Goal: Check status: Check status

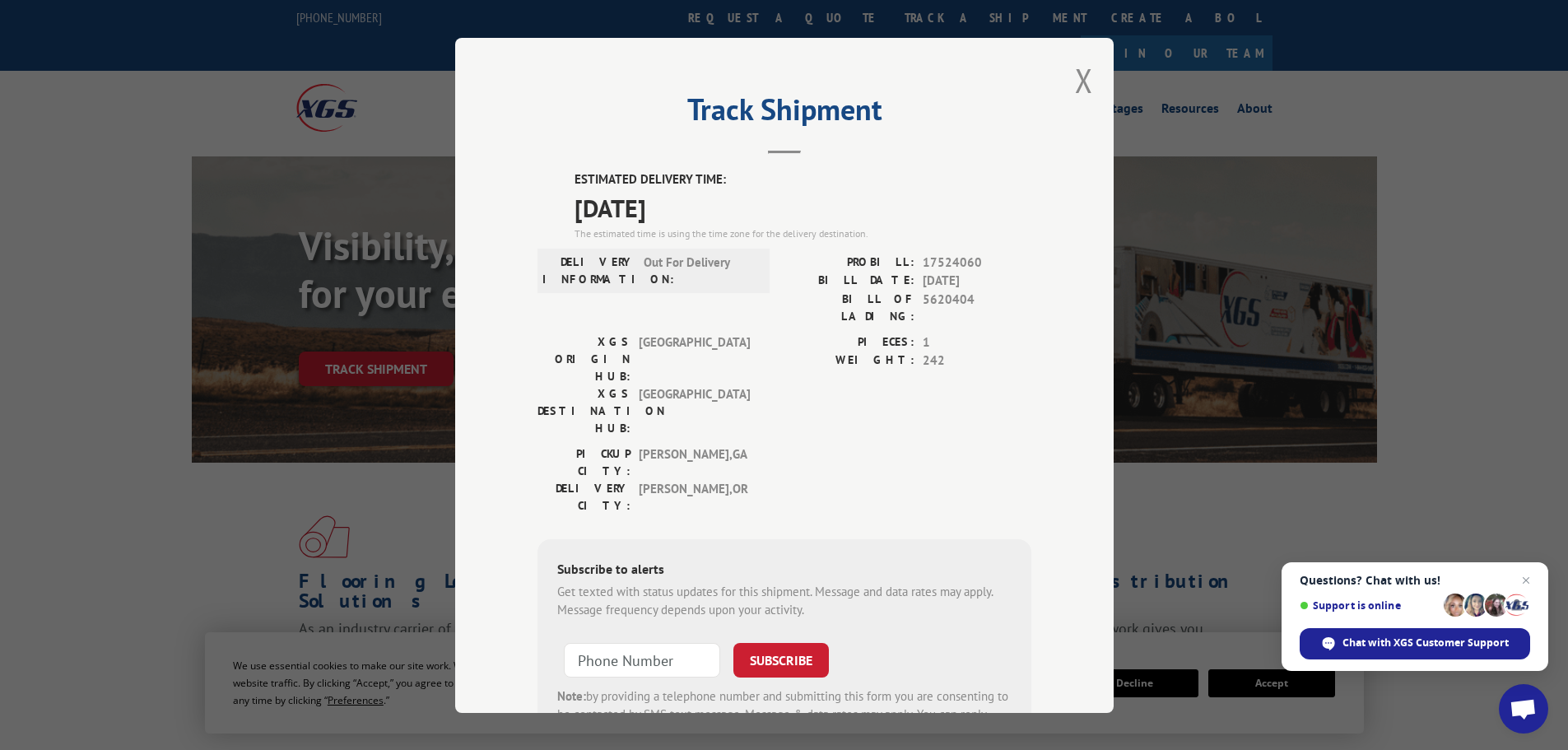
click at [941, 299] on span "5620404" at bounding box center [977, 307] width 108 height 35
copy span "5620404"
click at [1084, 80] on button "Close modal" at bounding box center [1084, 80] width 18 height 44
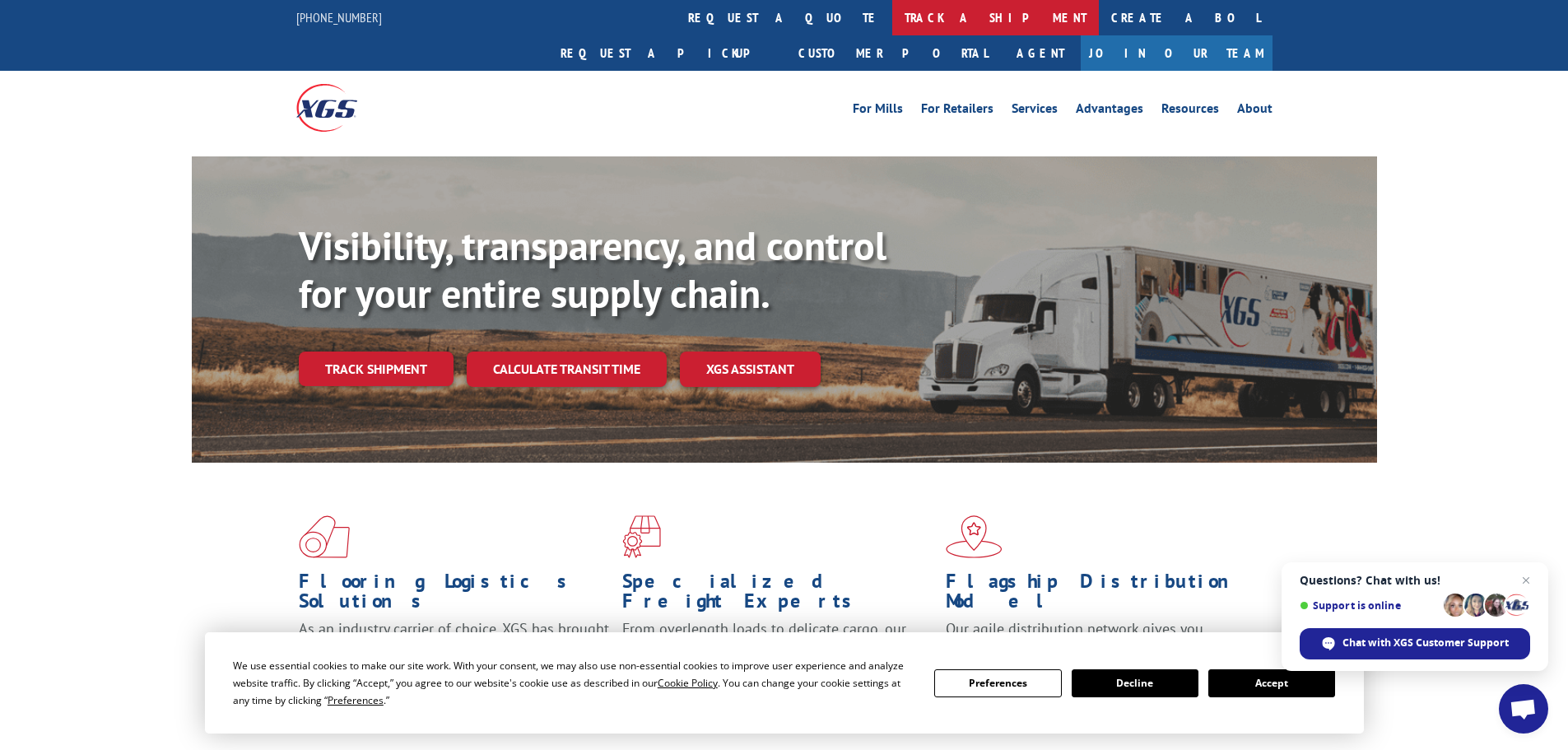
click at [892, 12] on link "track a shipment" at bounding box center [995, 17] width 206 height 35
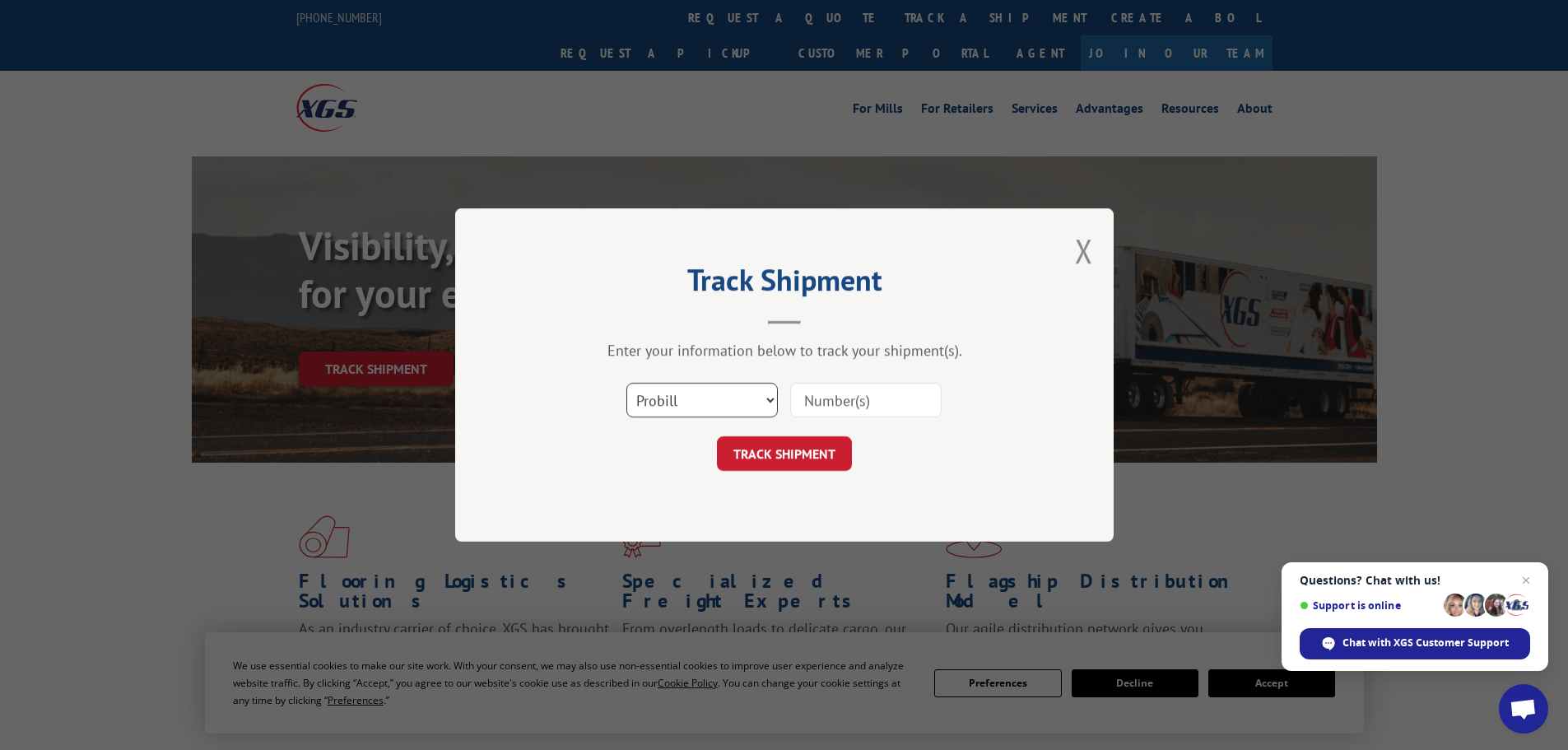
drag, startPoint x: 737, startPoint y: 400, endPoint x: 720, endPoint y: 416, distance: 23.3
click at [737, 400] on select "Select category... Probill BOL PO" at bounding box center [701, 400] width 151 height 35
click at [626, 383] on select "Select category... Probill BOL PO" at bounding box center [701, 400] width 151 height 35
click at [815, 400] on input at bounding box center [866, 400] width 151 height 35
paste input "5620404"
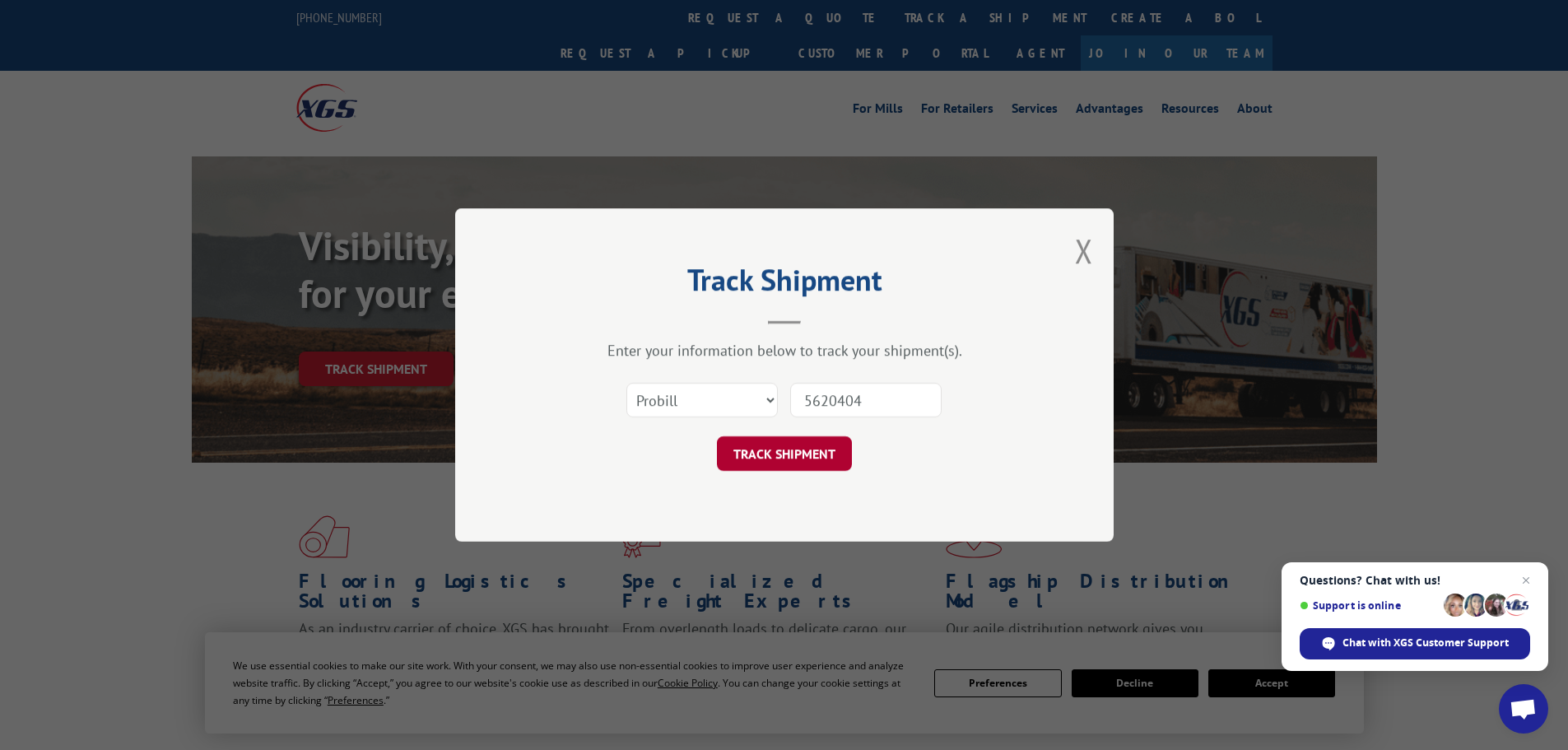
type input "5620404"
click at [804, 455] on button "TRACK SHIPMENT" at bounding box center [784, 454] width 135 height 35
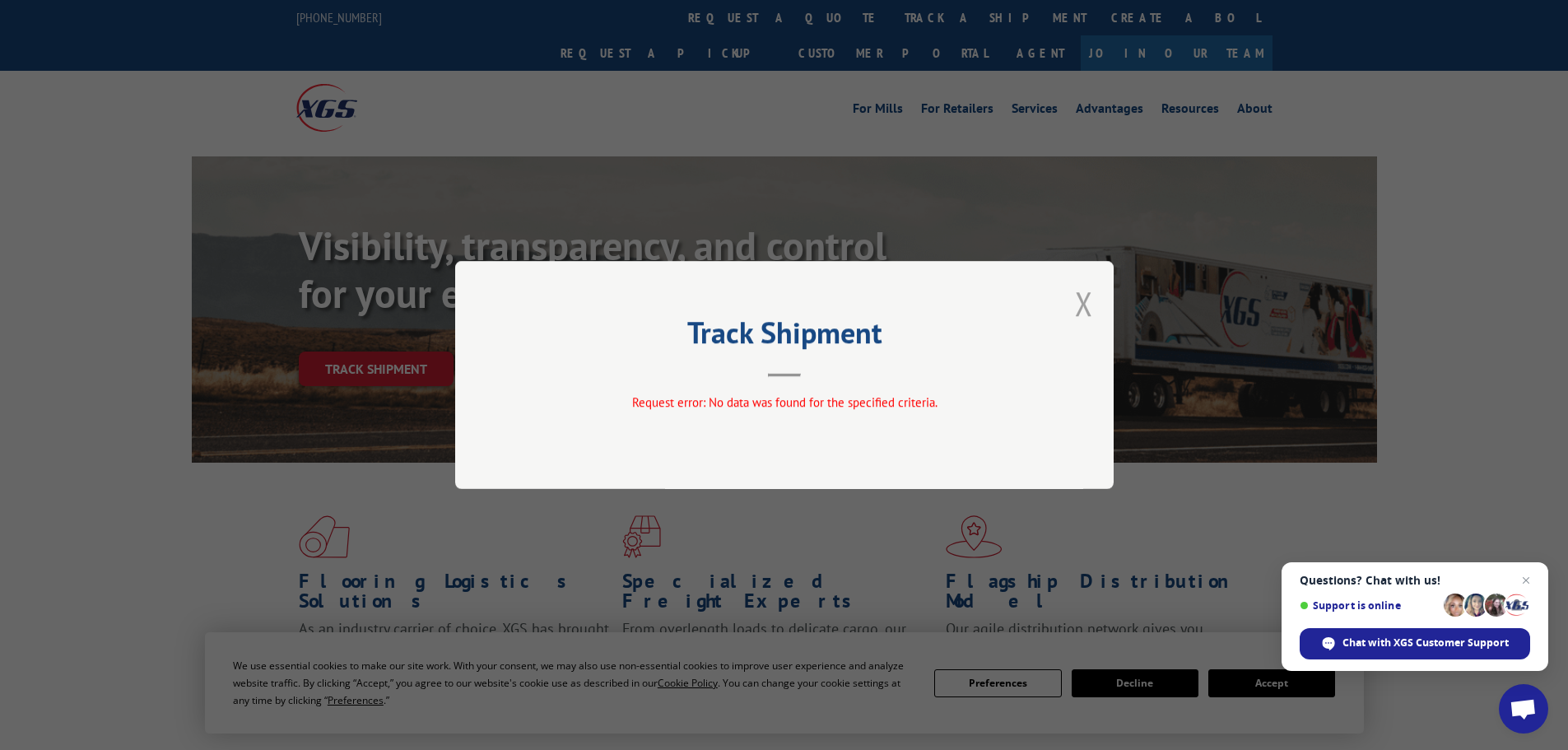
click at [1079, 302] on button "Close modal" at bounding box center [1084, 303] width 18 height 44
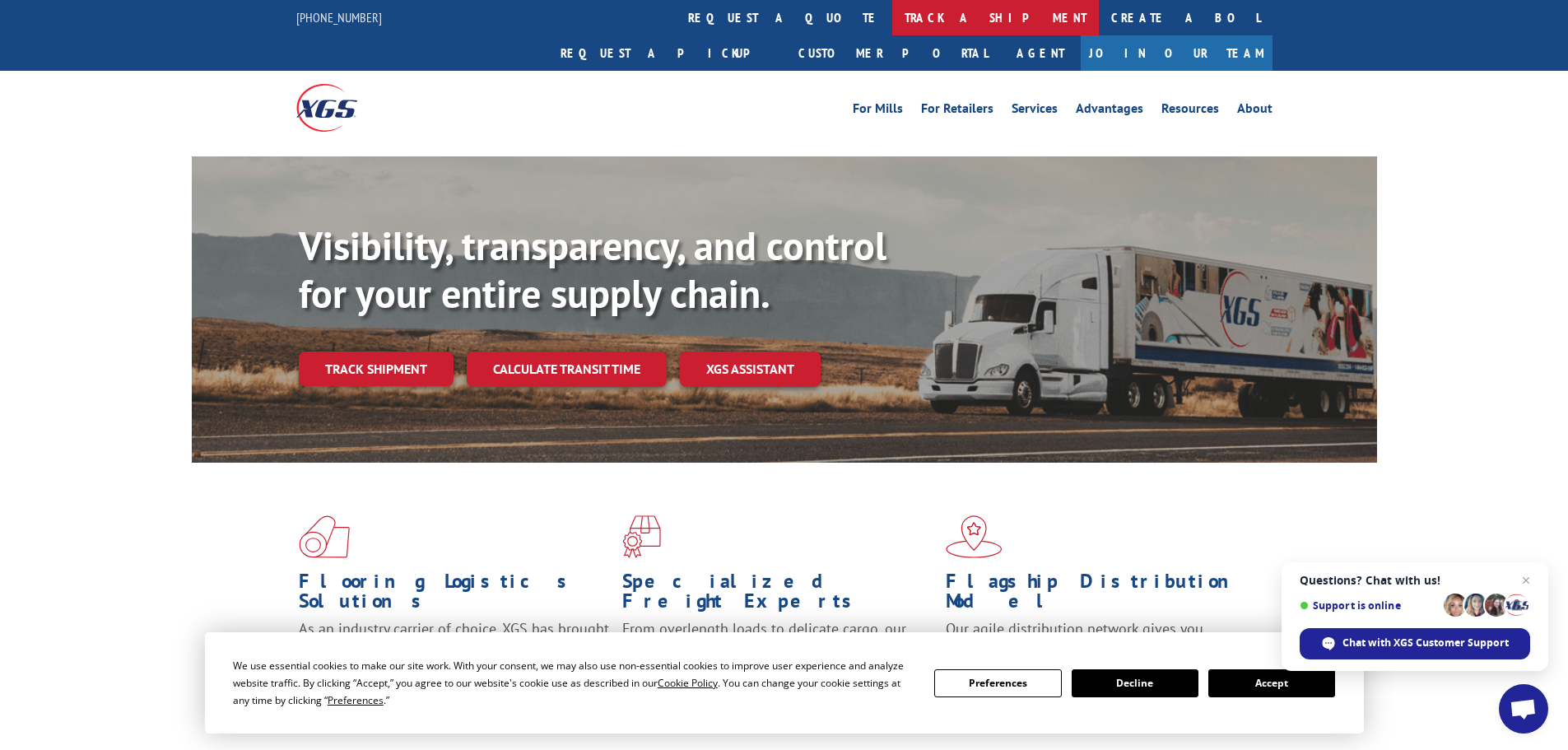
click at [892, 1] on link "track a shipment" at bounding box center [995, 17] width 206 height 35
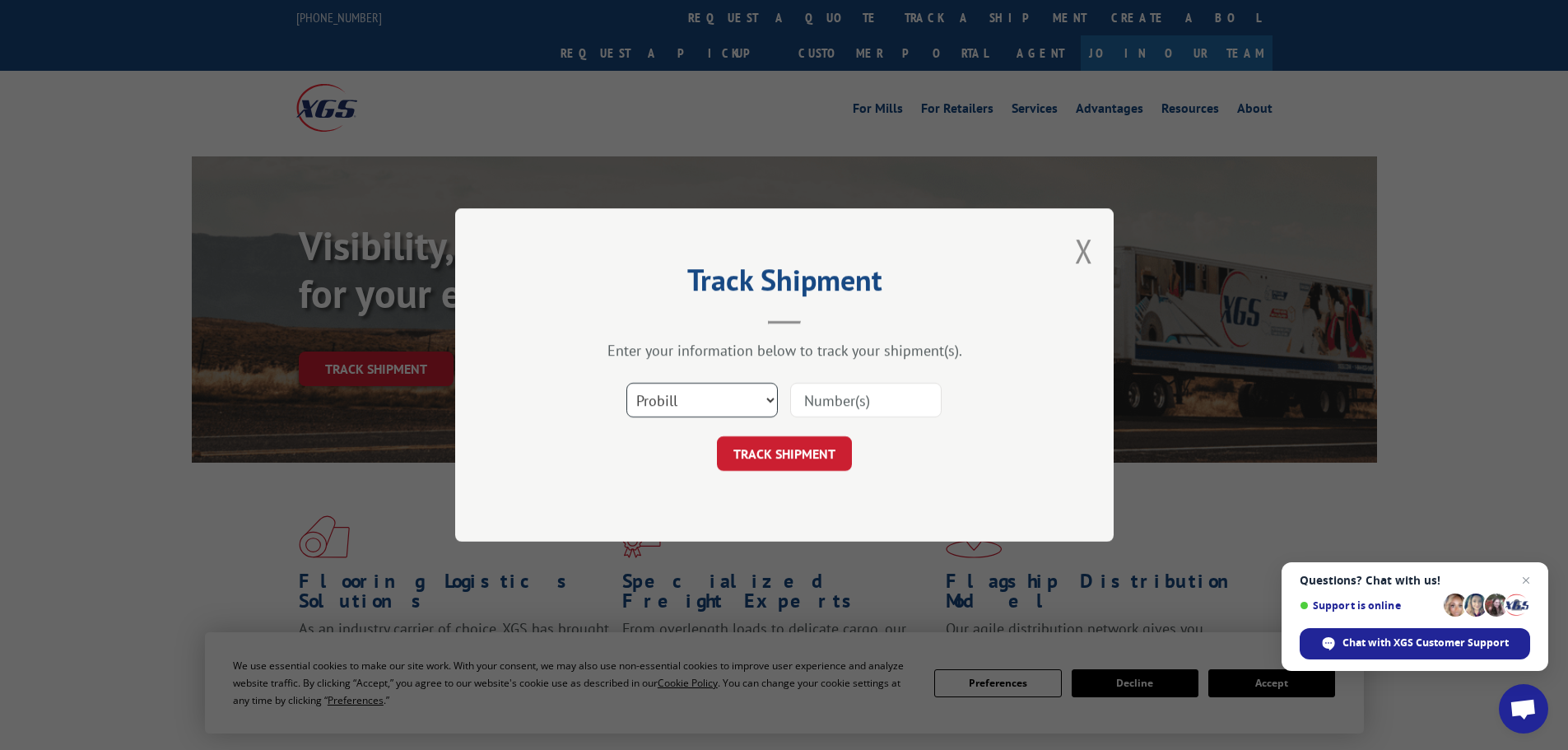
drag, startPoint x: 728, startPoint y: 392, endPoint x: 706, endPoint y: 409, distance: 27.8
click at [728, 392] on select "Select category... Probill BOL PO" at bounding box center [701, 400] width 151 height 35
click at [626, 383] on select "Select category... Probill BOL PO" at bounding box center [701, 400] width 151 height 35
paste input "5620404"
type input "5620404"
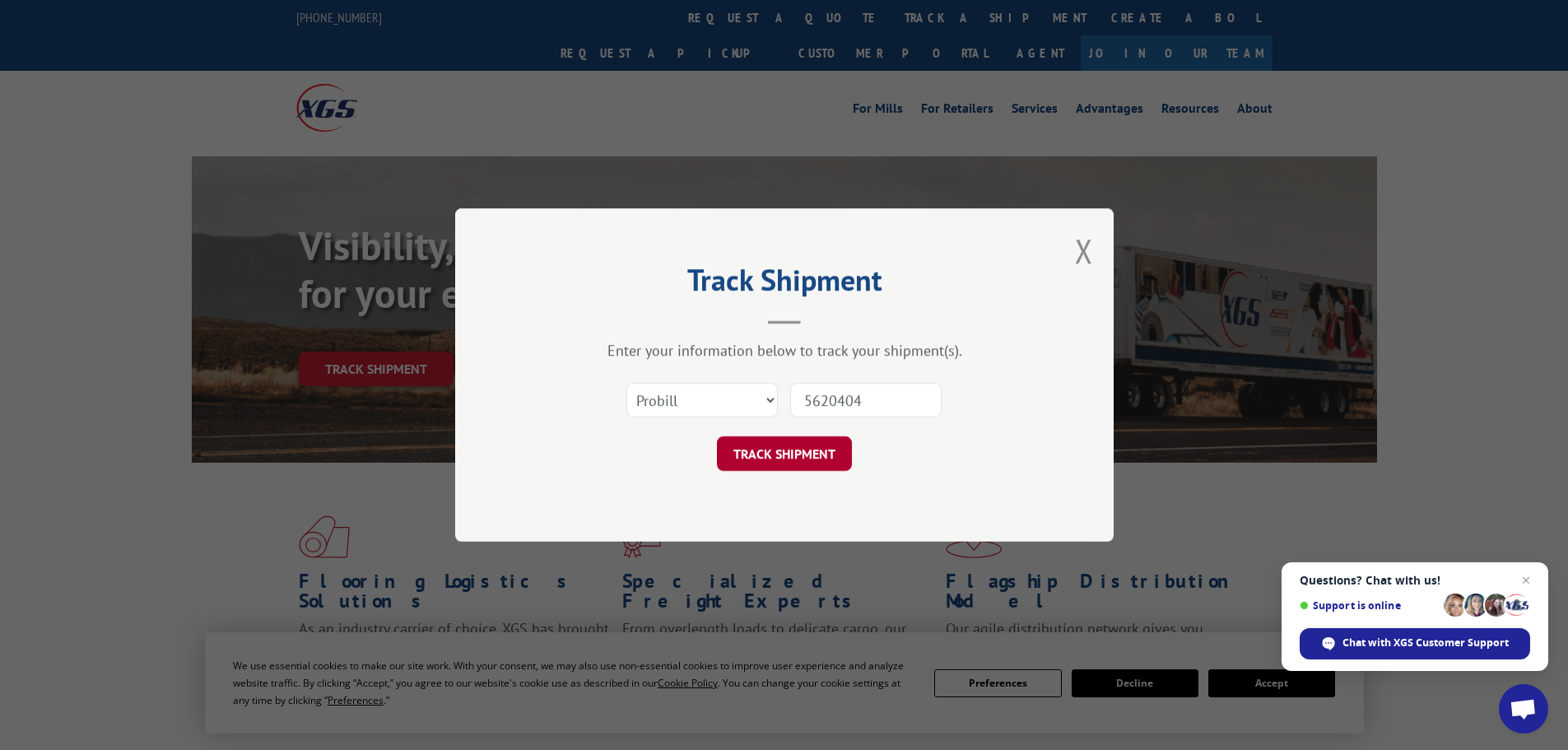
click at [805, 448] on button "TRACK SHIPMENT" at bounding box center [784, 454] width 135 height 35
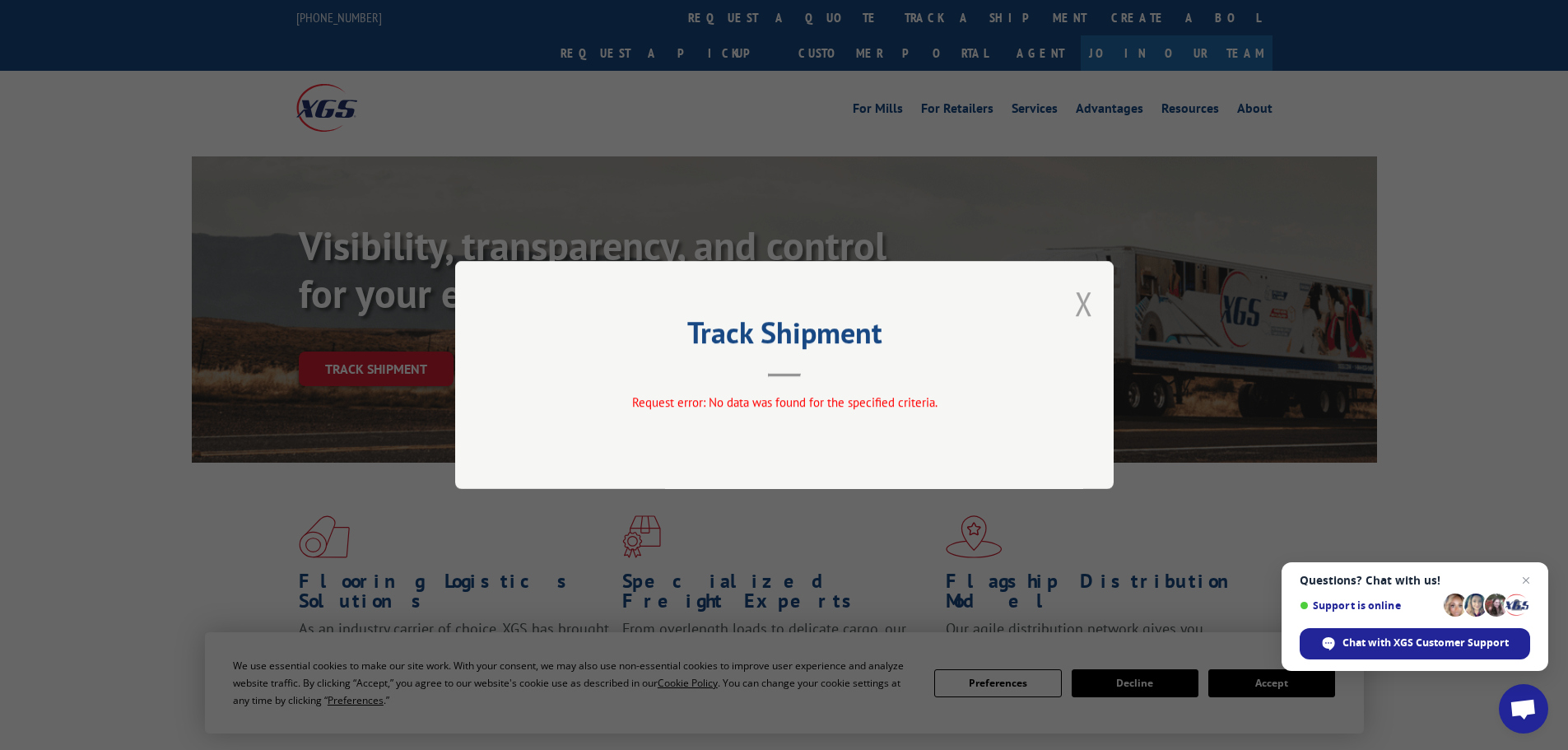
click at [1087, 302] on button "Close modal" at bounding box center [1084, 303] width 18 height 44
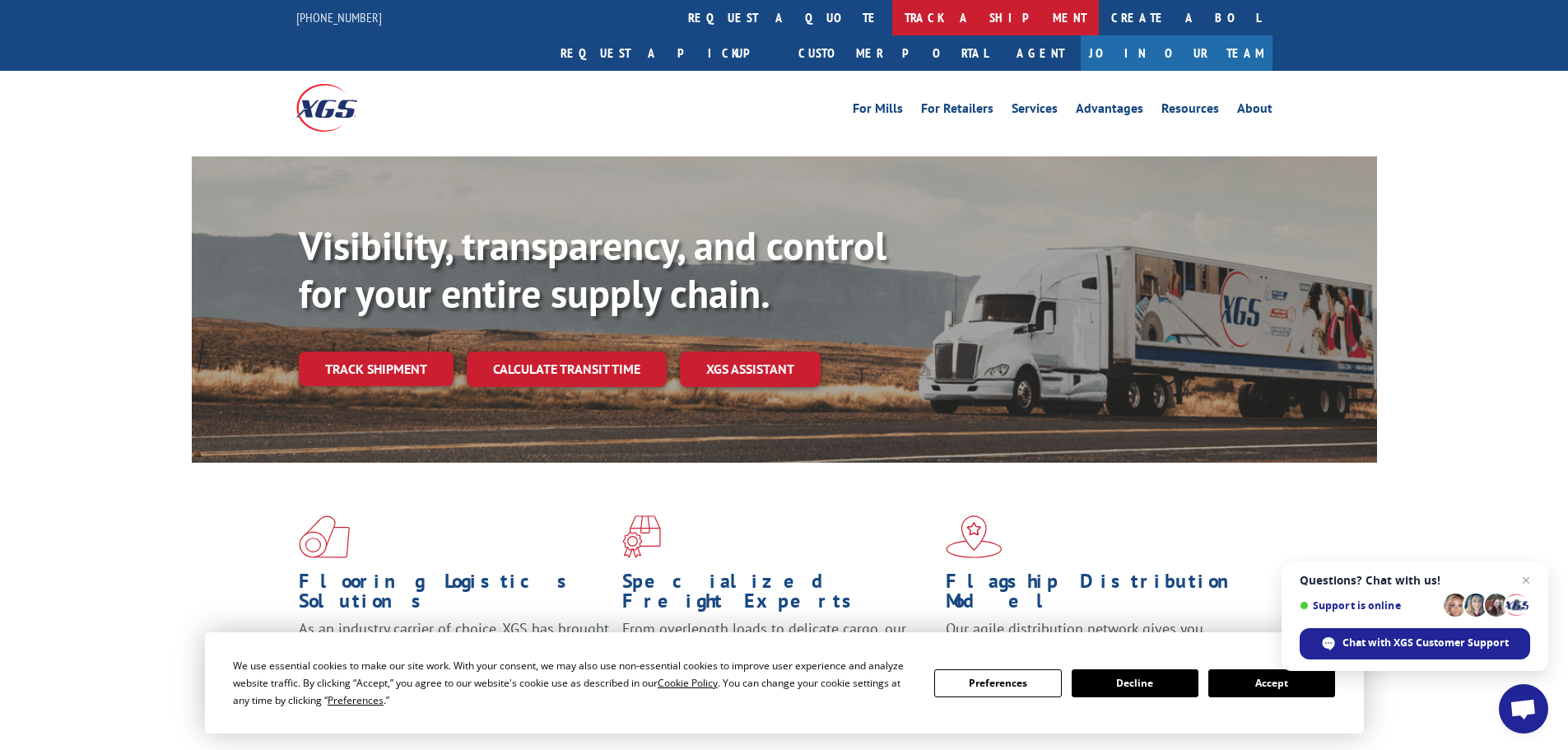
click at [892, 24] on link "track a shipment" at bounding box center [995, 17] width 206 height 35
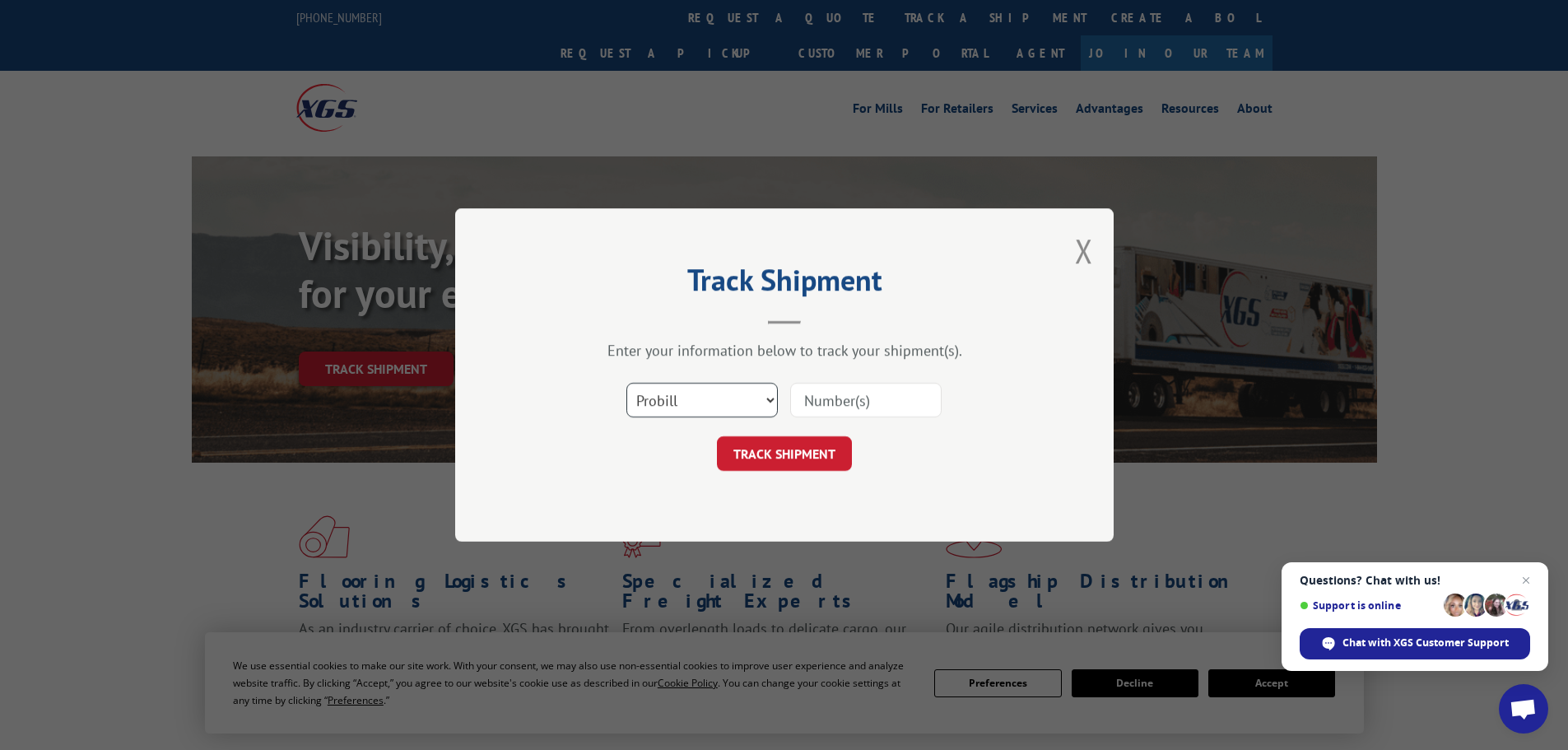
click at [666, 399] on select "Select category... Probill BOL PO" at bounding box center [701, 400] width 151 height 35
select select "bol"
click at [626, 383] on select "Select category... Probill BOL PO" at bounding box center [701, 400] width 151 height 35
click at [825, 399] on input at bounding box center [866, 400] width 151 height 35
paste input "5620404"
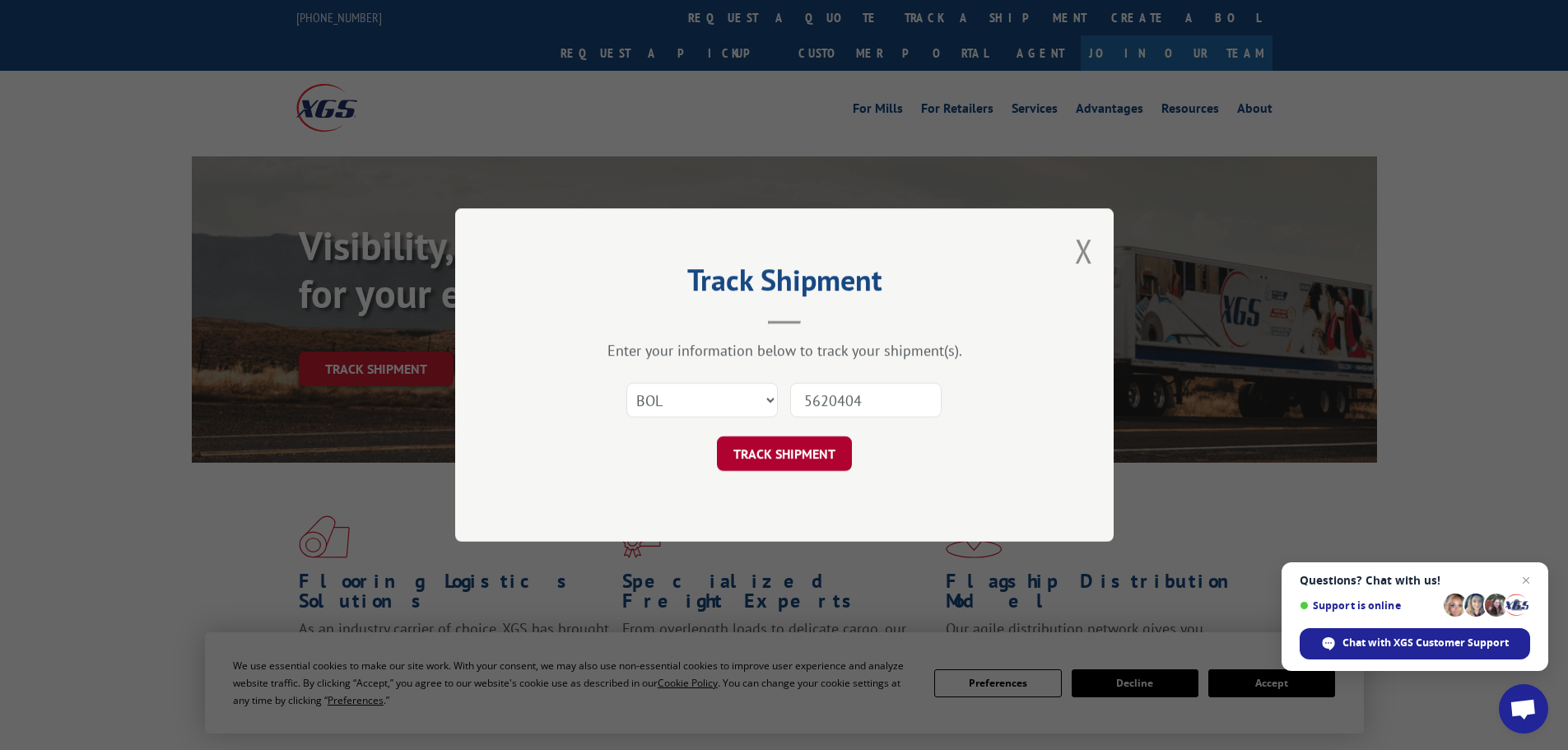
type input "5620404"
click at [791, 465] on button "TRACK SHIPMENT" at bounding box center [784, 454] width 135 height 35
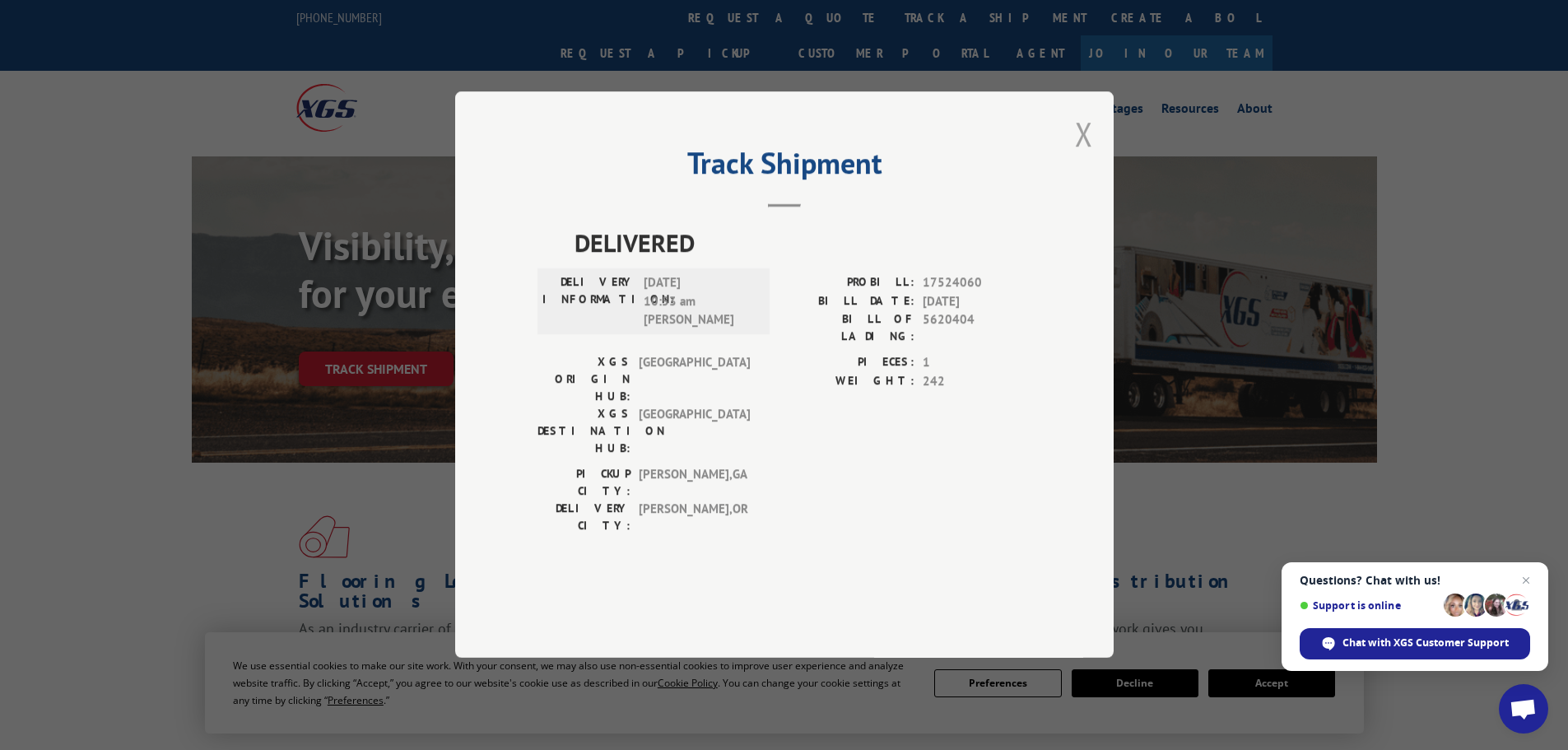
click at [1091, 156] on button "Close modal" at bounding box center [1084, 134] width 18 height 44
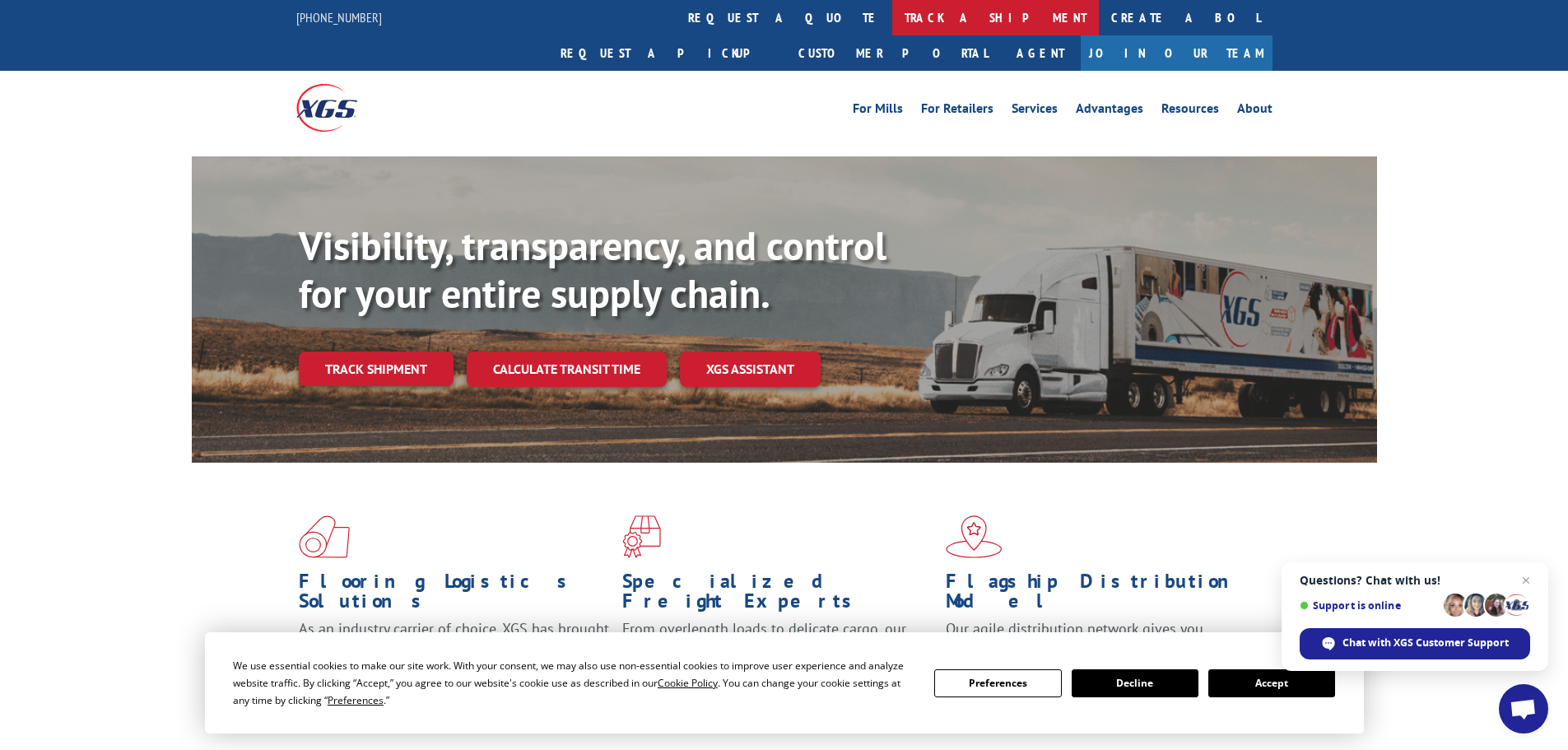
click at [892, 23] on link "track a shipment" at bounding box center [995, 17] width 206 height 35
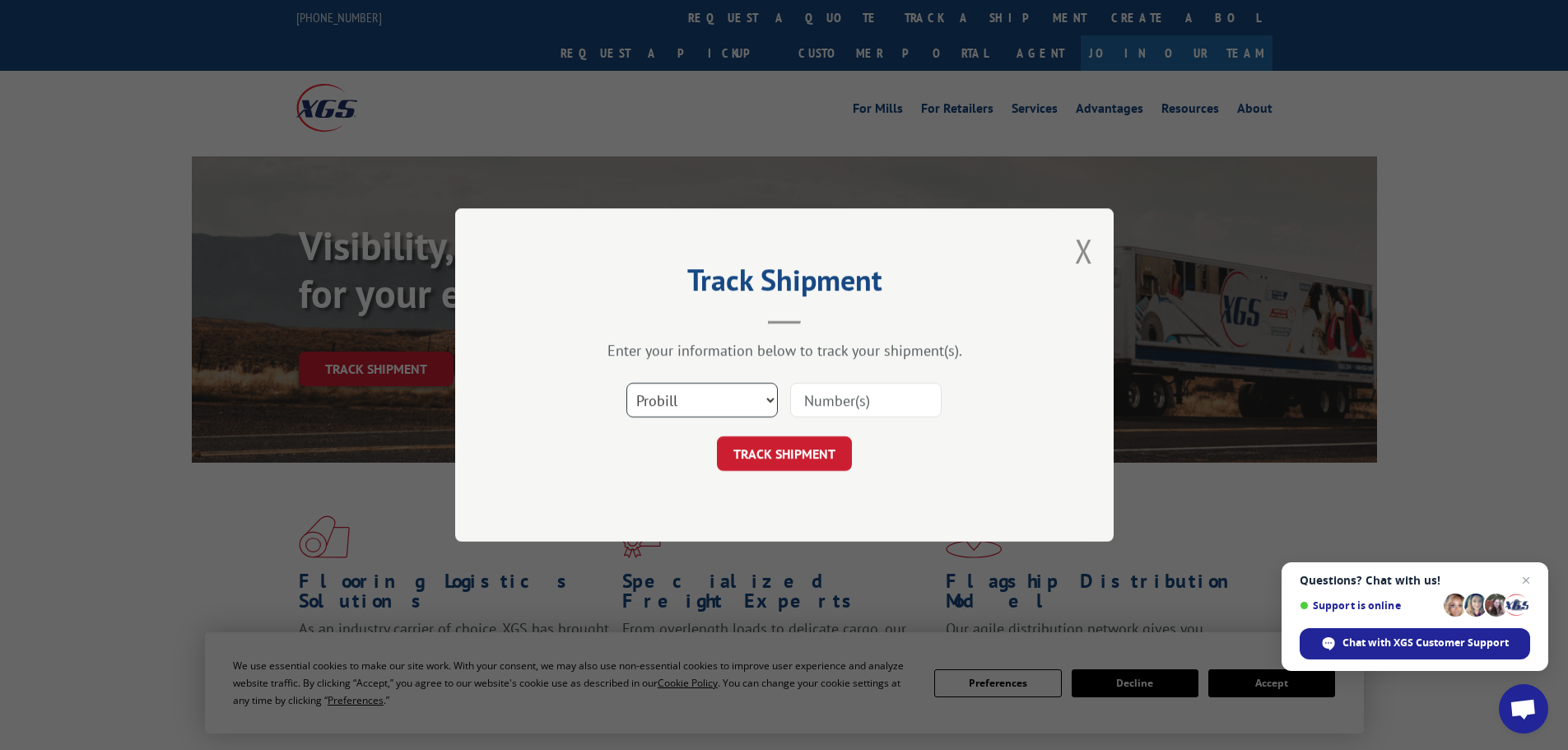
click at [684, 400] on select "Select category... Probill BOL PO" at bounding box center [701, 400] width 151 height 35
select select "bol"
click at [626, 383] on select "Select category... Probill BOL PO" at bounding box center [701, 400] width 151 height 35
click at [852, 401] on input at bounding box center [866, 400] width 151 height 35
paste input "5620404"
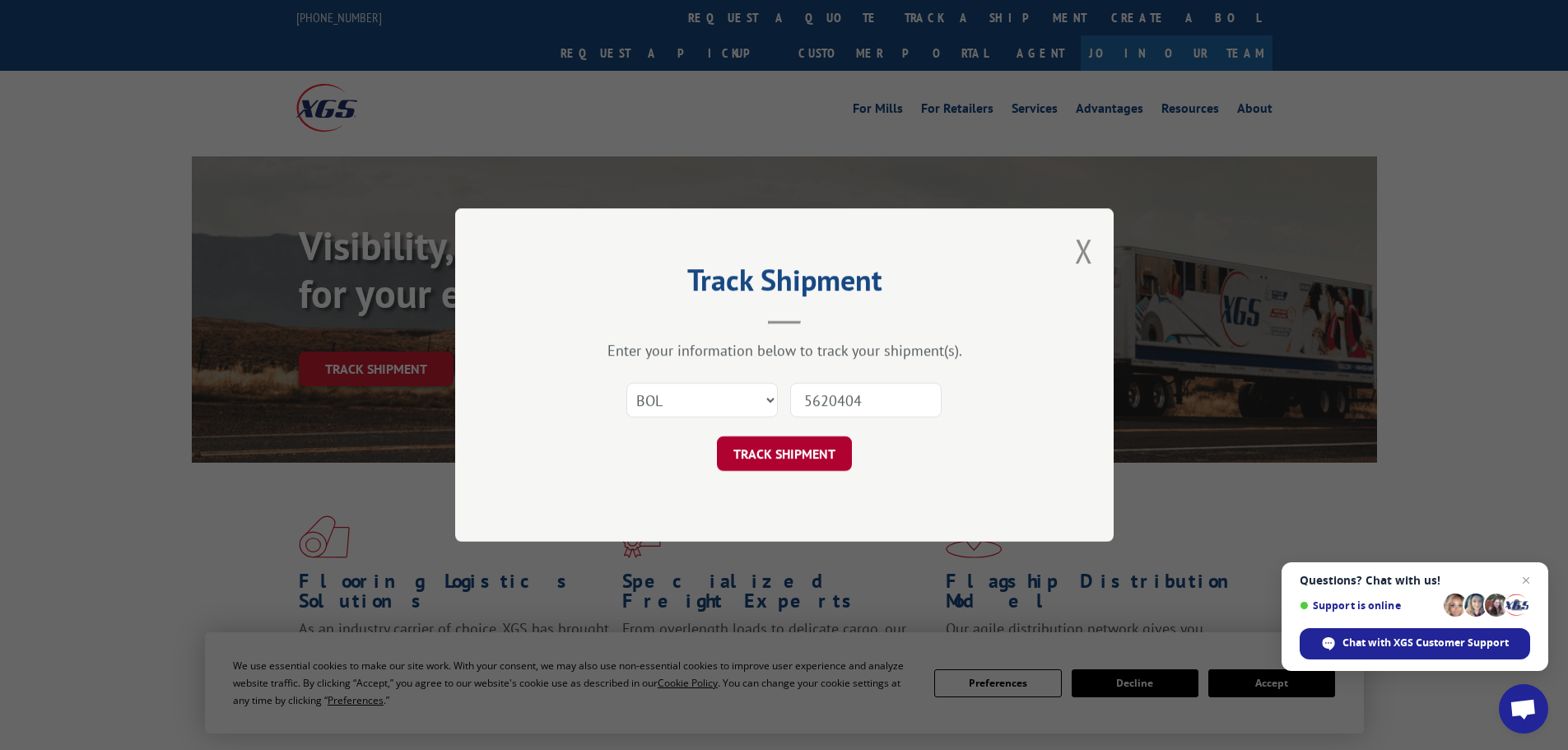
type input "5620404"
click at [782, 461] on button "TRACK SHIPMENT" at bounding box center [784, 454] width 135 height 35
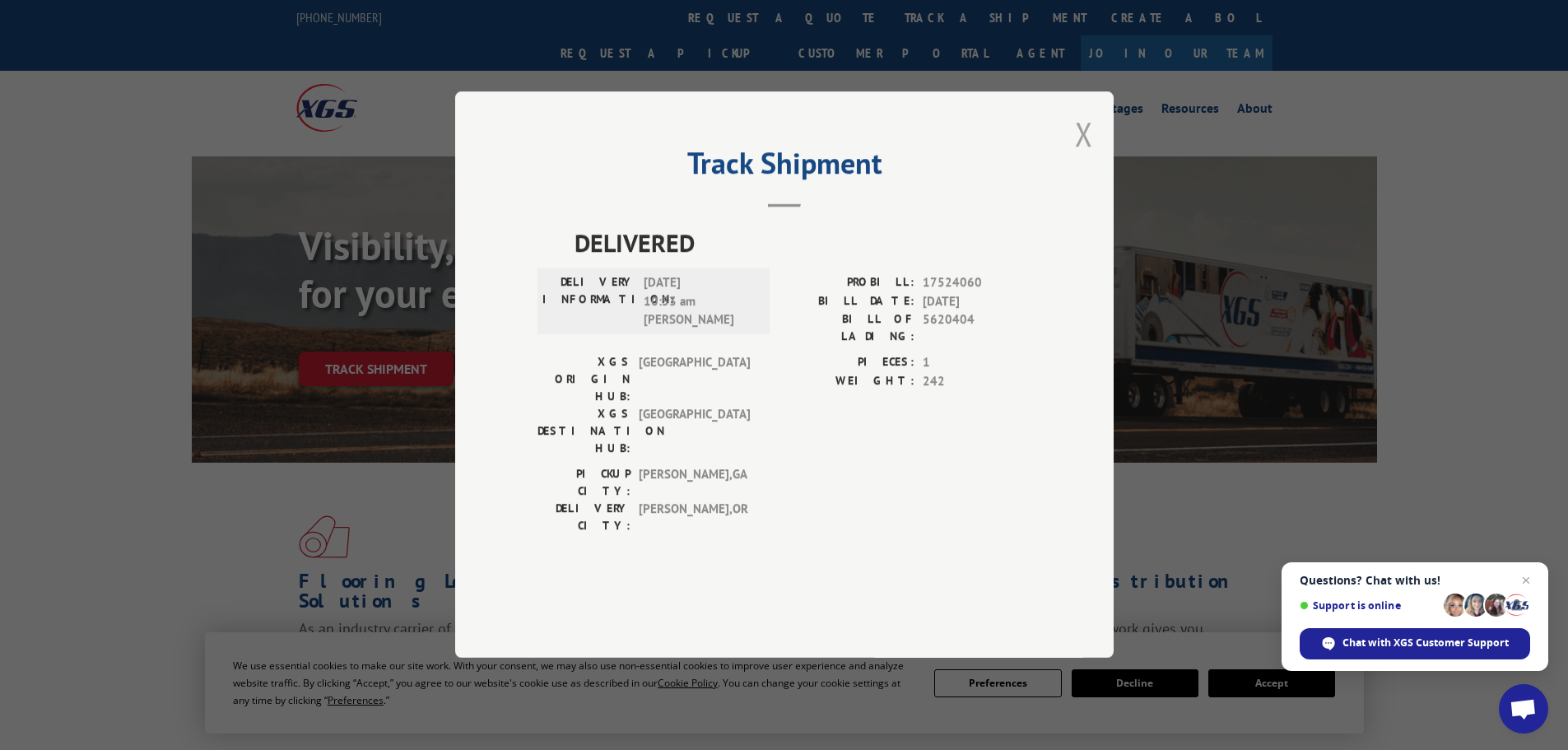
click at [1080, 156] on button "Close modal" at bounding box center [1084, 134] width 18 height 44
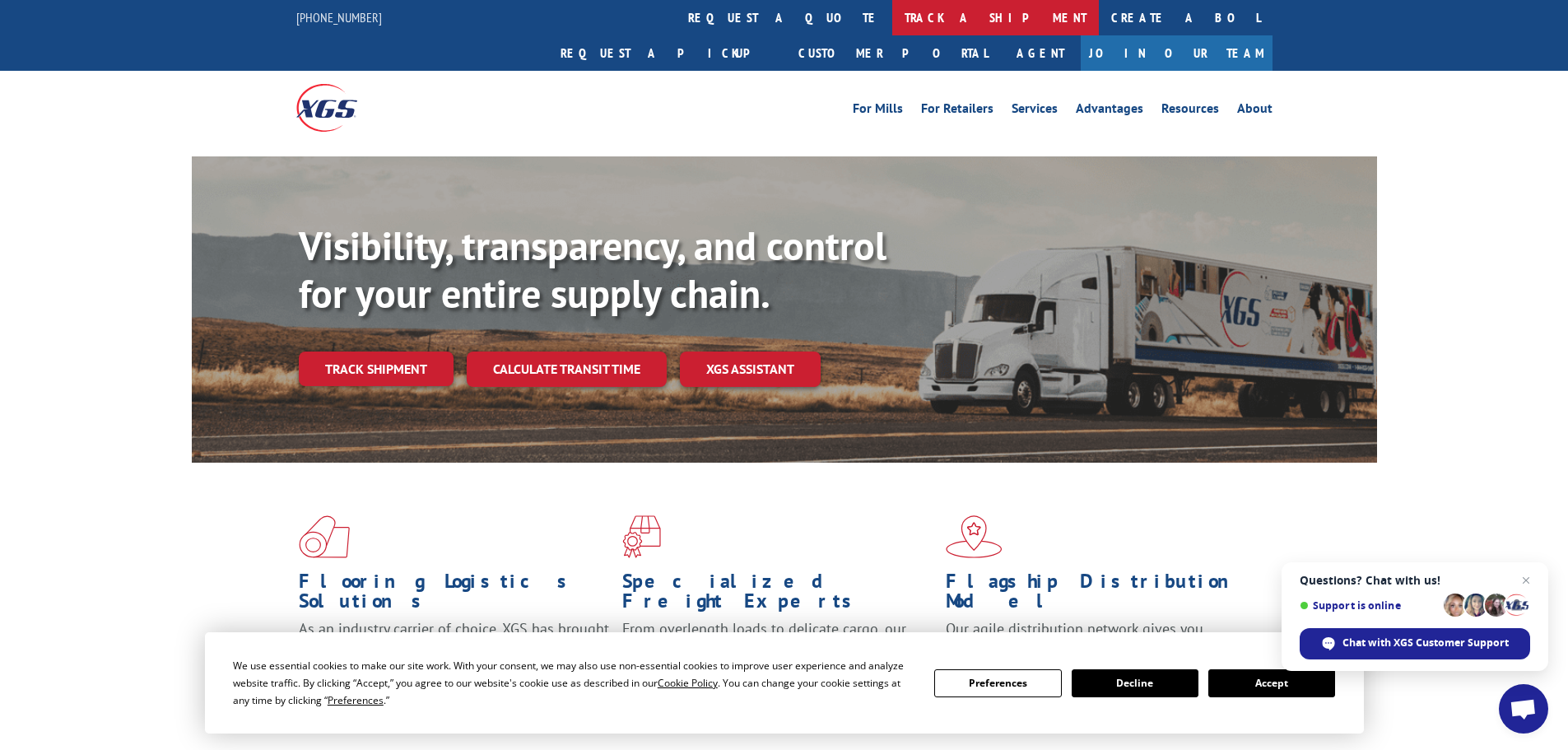
click at [892, 15] on link "track a shipment" at bounding box center [995, 17] width 206 height 35
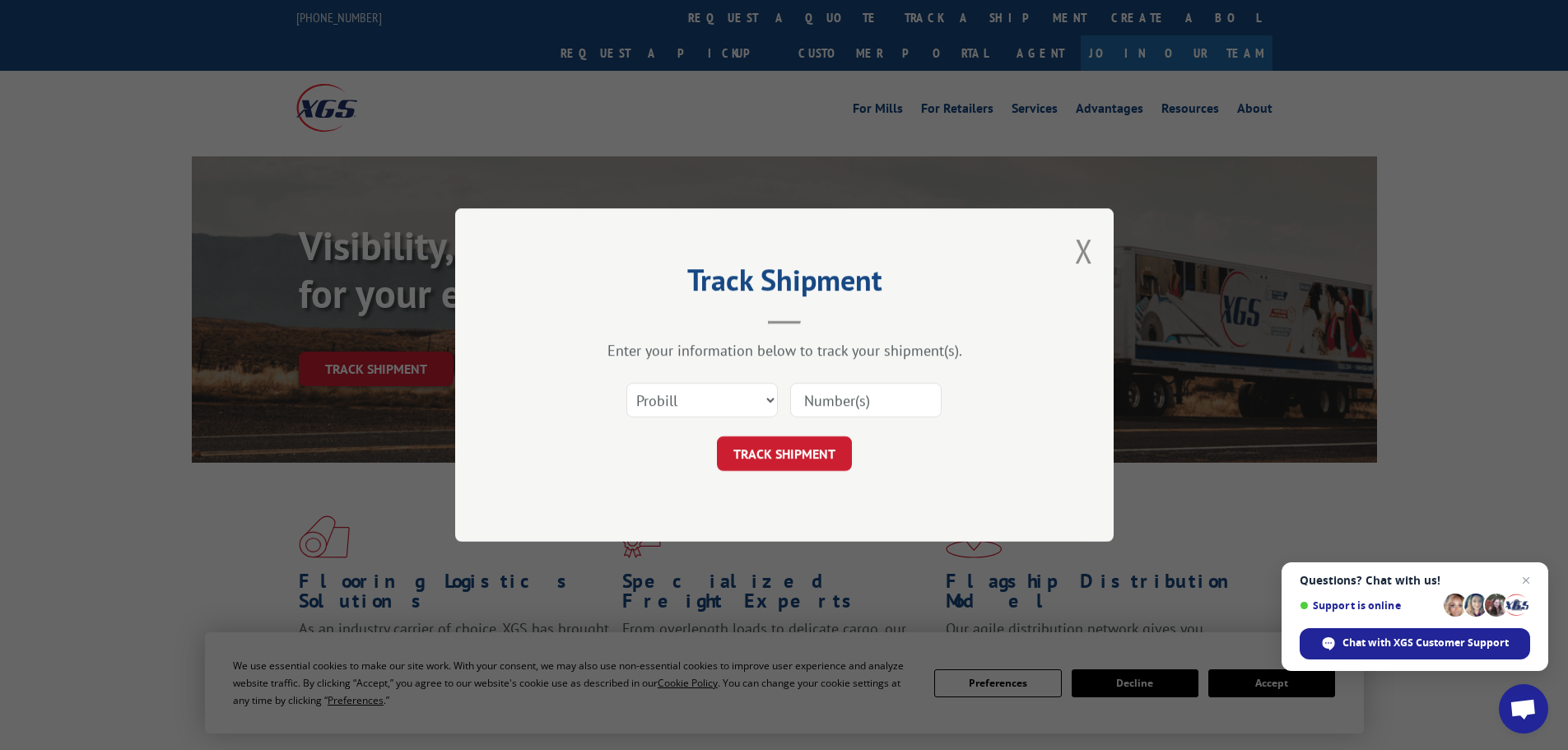
click at [679, 420] on div "Select category... Probill BOL PO" at bounding box center [784, 399] width 494 height 54
click at [708, 396] on select "Select category... Probill BOL PO" at bounding box center [701, 400] width 151 height 35
select select "bol"
click at [626, 383] on select "Select category... Probill BOL PO" at bounding box center [701, 400] width 151 height 35
click at [820, 401] on input at bounding box center [866, 400] width 151 height 35
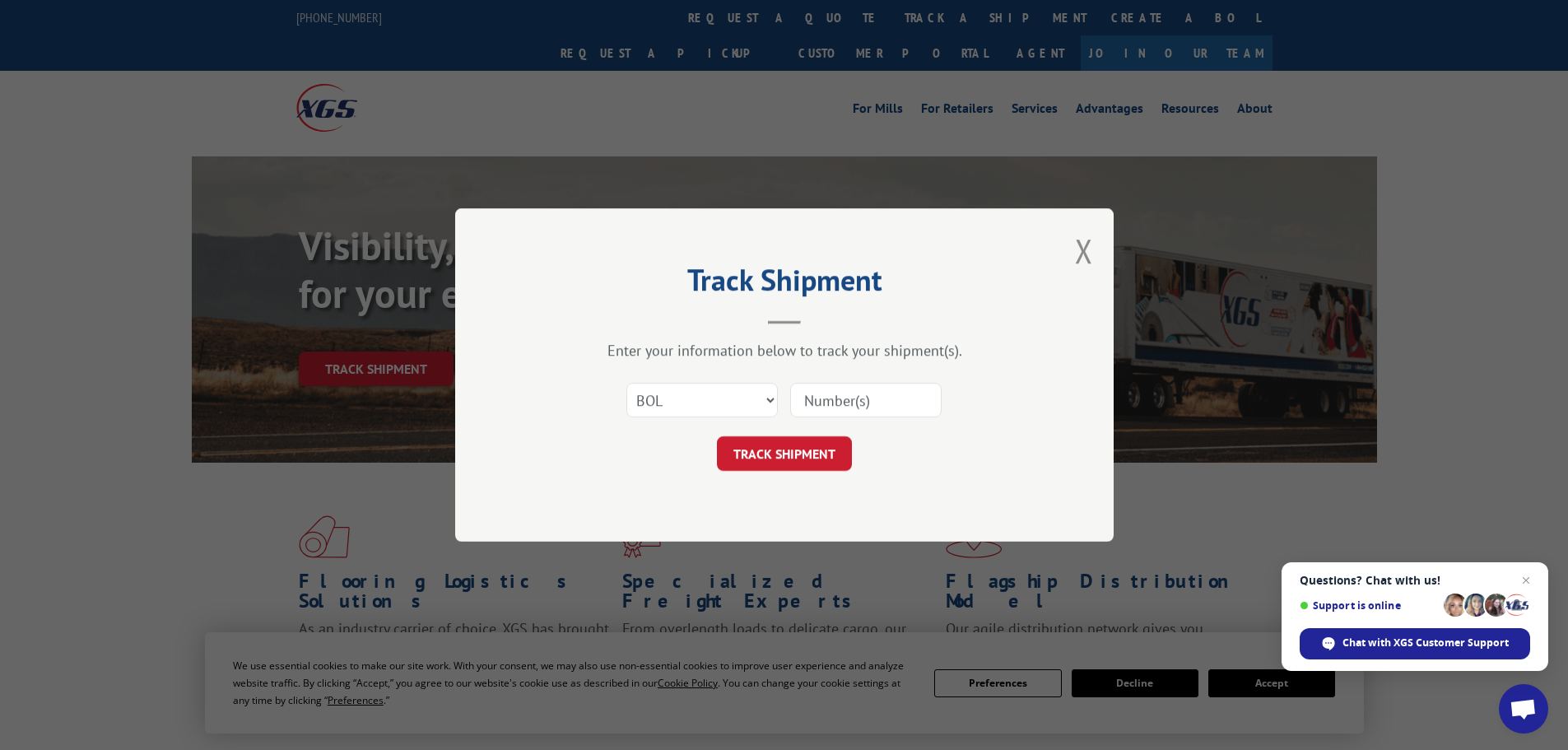
paste input "7077872"
type input "7077872"
click at [801, 451] on button "TRACK SHIPMENT" at bounding box center [784, 454] width 135 height 35
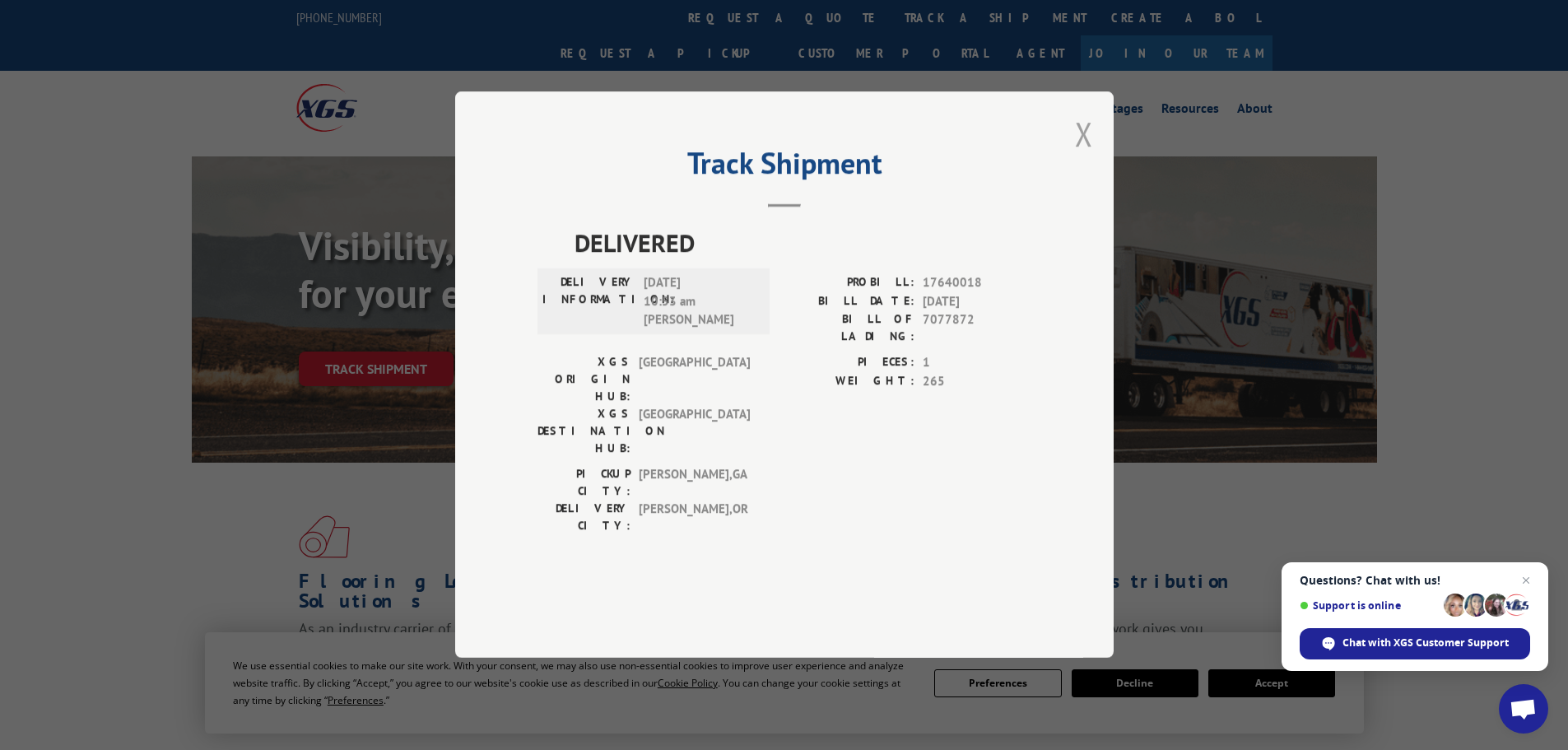
click at [1087, 156] on button "Close modal" at bounding box center [1084, 134] width 18 height 44
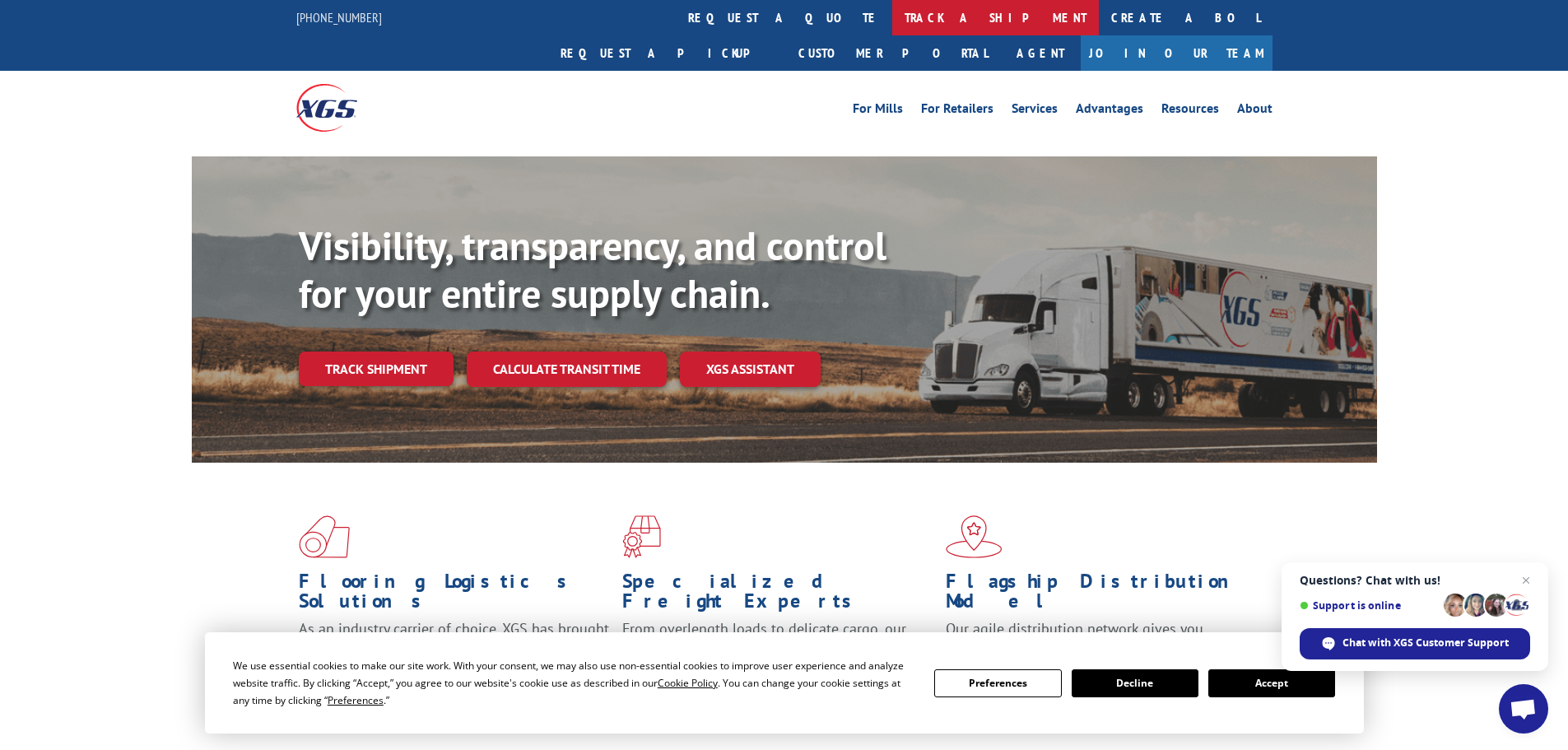
click at [892, 22] on link "track a shipment" at bounding box center [995, 17] width 206 height 35
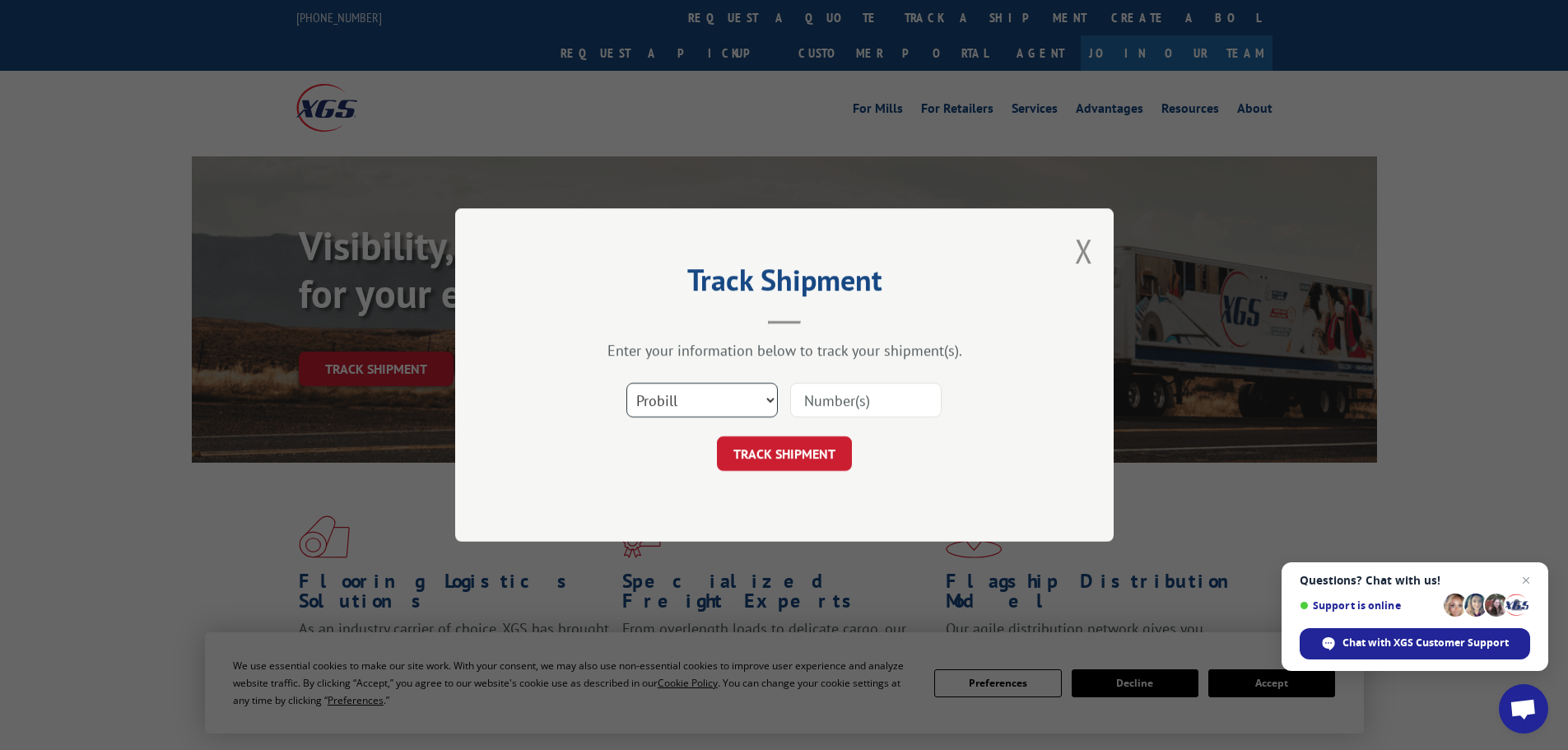
drag, startPoint x: 702, startPoint y: 390, endPoint x: 700, endPoint y: 414, distance: 24.1
click at [702, 394] on select "Select category... Probill BOL PO" at bounding box center [701, 400] width 151 height 35
select select "bol"
click at [626, 383] on select "Select category... Probill BOL PO" at bounding box center [701, 400] width 151 height 35
click at [814, 411] on input at bounding box center [866, 400] width 151 height 35
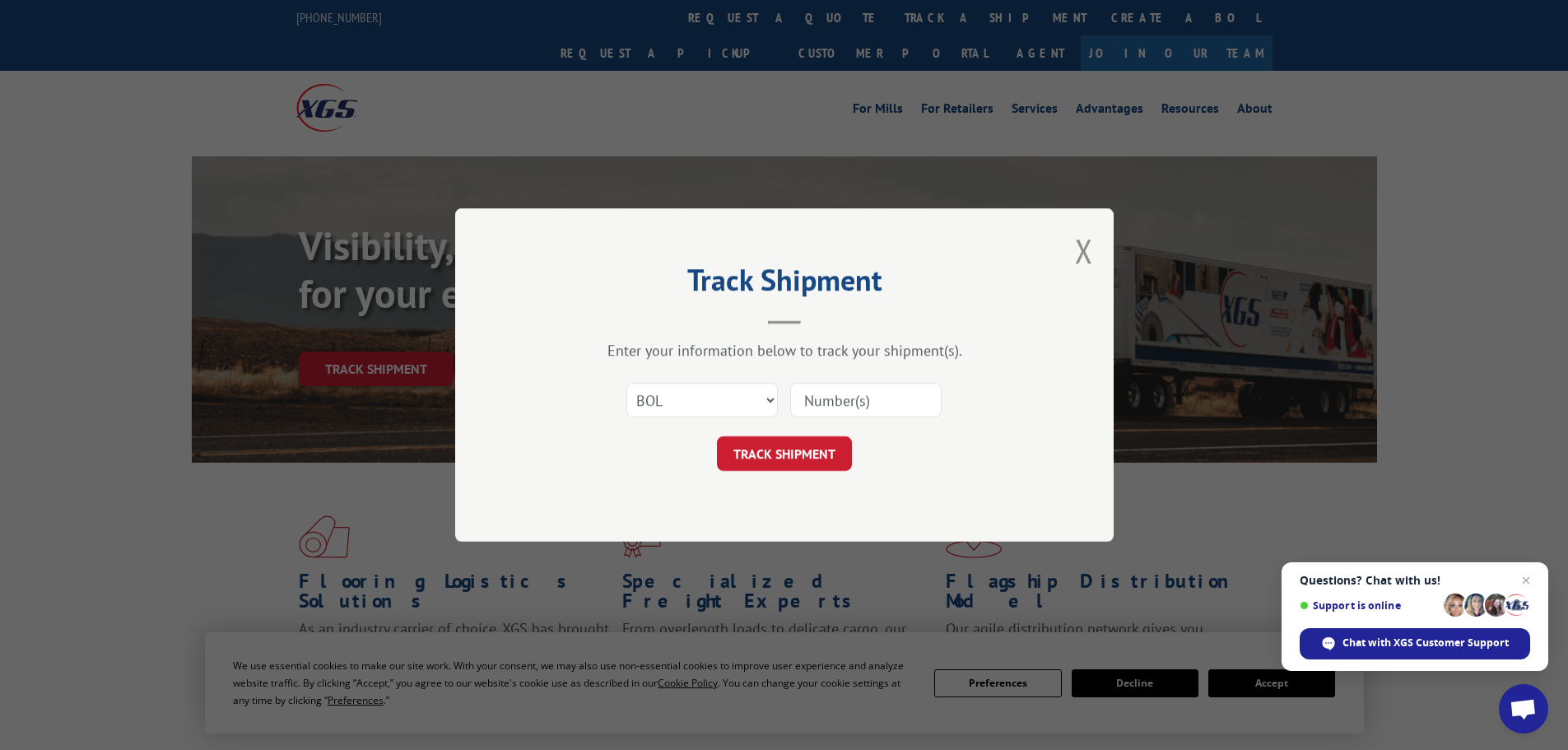
paste input "7075586"
type input "7075586"
click at [814, 457] on button "TRACK SHIPMENT" at bounding box center [784, 454] width 135 height 35
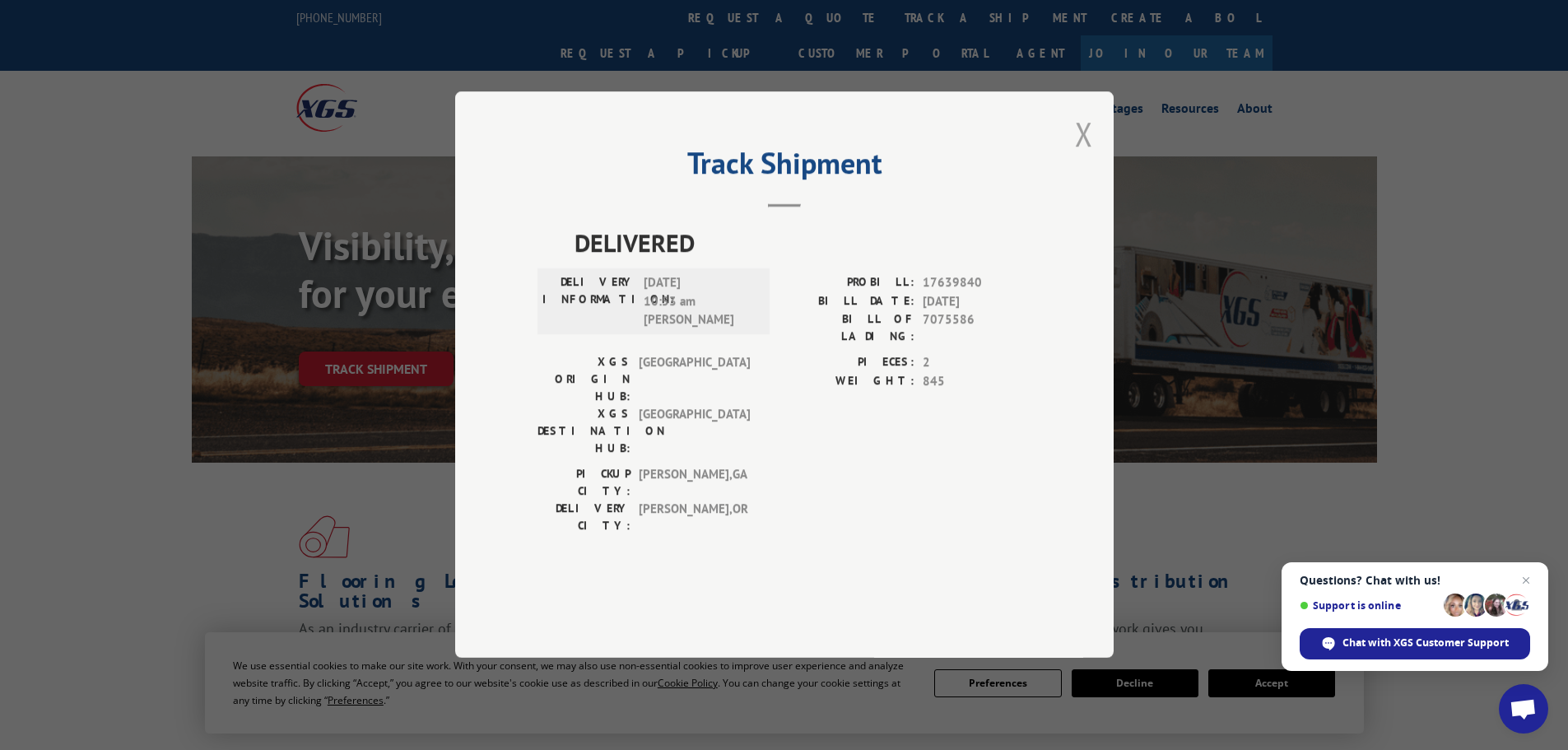
click at [1088, 156] on button "Close modal" at bounding box center [1084, 134] width 18 height 44
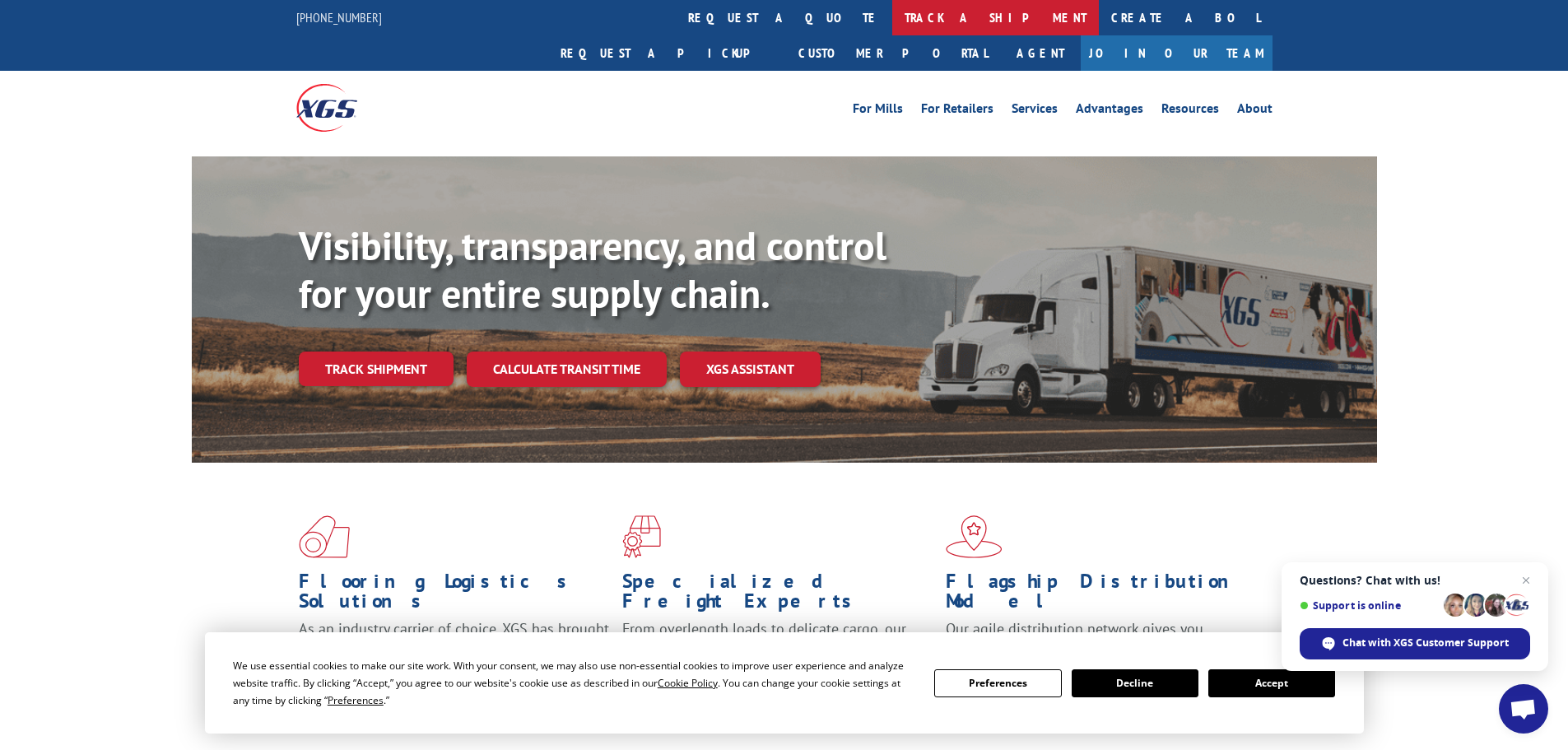
click at [892, 23] on link "track a shipment" at bounding box center [995, 17] width 206 height 35
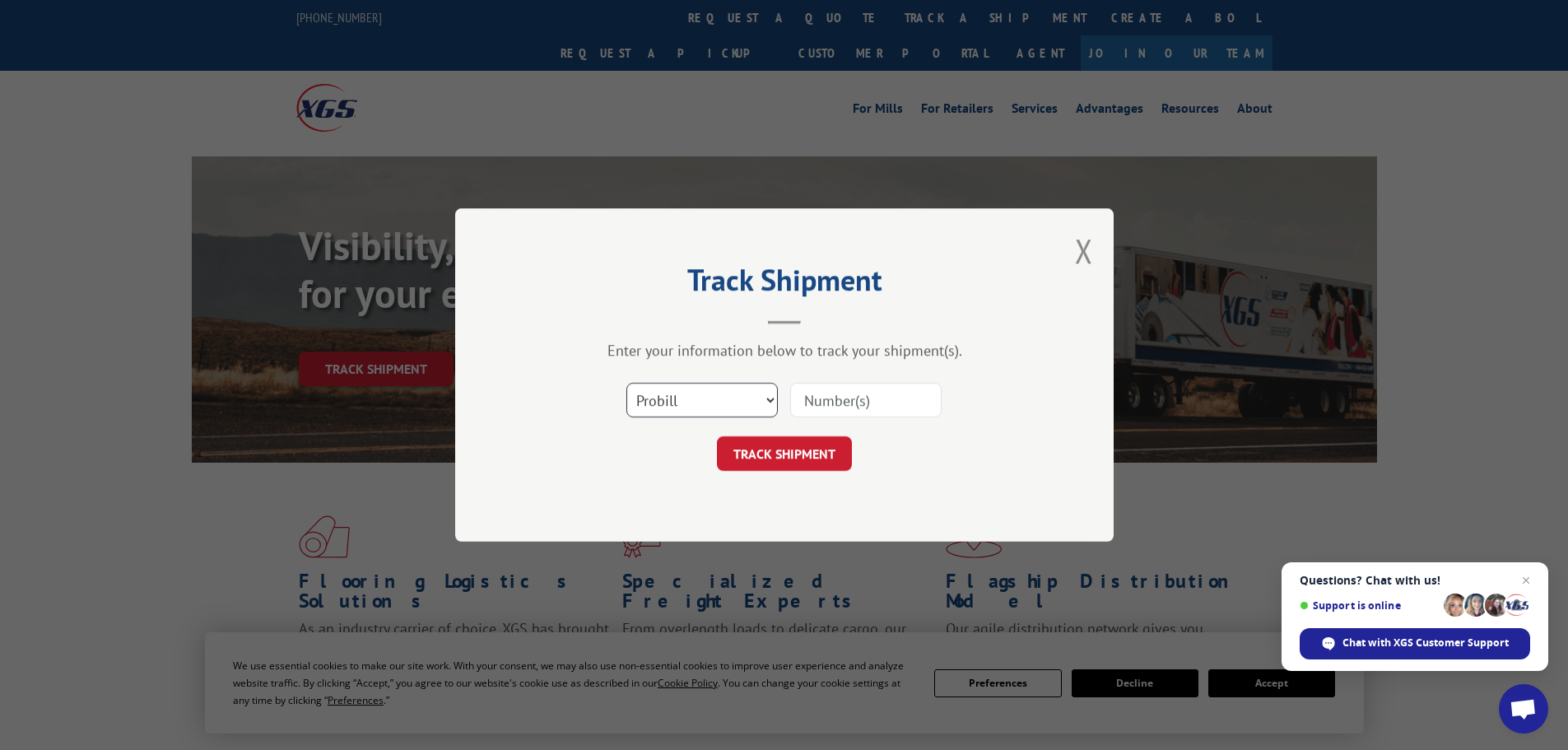
drag, startPoint x: 708, startPoint y: 391, endPoint x: 700, endPoint y: 416, distance: 26.2
click at [708, 395] on select "Select category... Probill BOL PO" at bounding box center [701, 400] width 151 height 35
click at [626, 383] on select "Select category... Probill BOL PO" at bounding box center [701, 400] width 151 height 35
drag, startPoint x: 700, startPoint y: 380, endPoint x: 701, endPoint y: 399, distance: 19.0
click at [701, 385] on div "Select category... Probill BOL PO" at bounding box center [784, 399] width 494 height 54
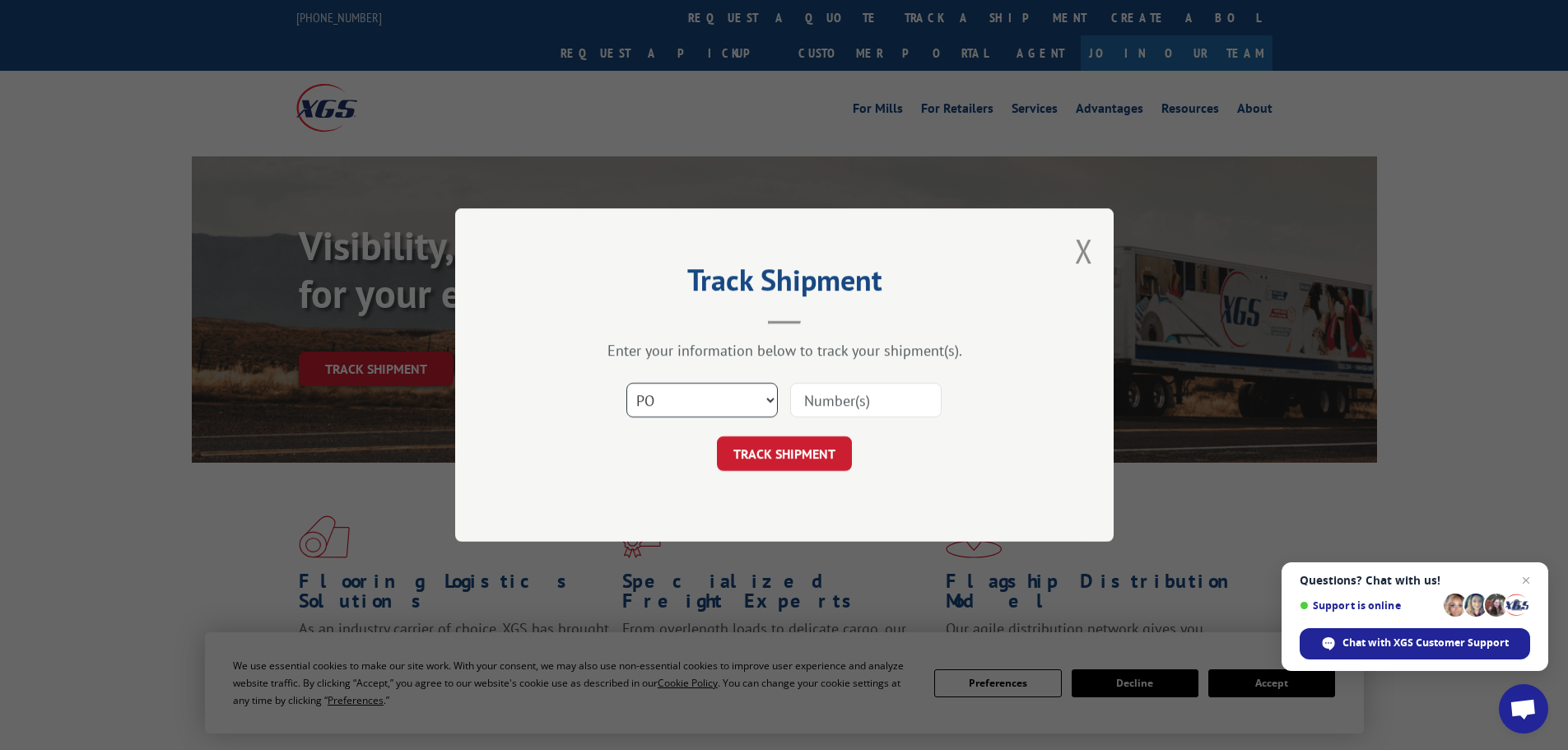
click at [701, 413] on select "Select category... Probill BOL PO" at bounding box center [701, 400] width 151 height 35
select select "bol"
click at [626, 383] on select "Select category... Probill BOL PO" at bounding box center [701, 400] width 151 height 35
click at [857, 399] on input at bounding box center [866, 400] width 151 height 35
paste input "7072669"
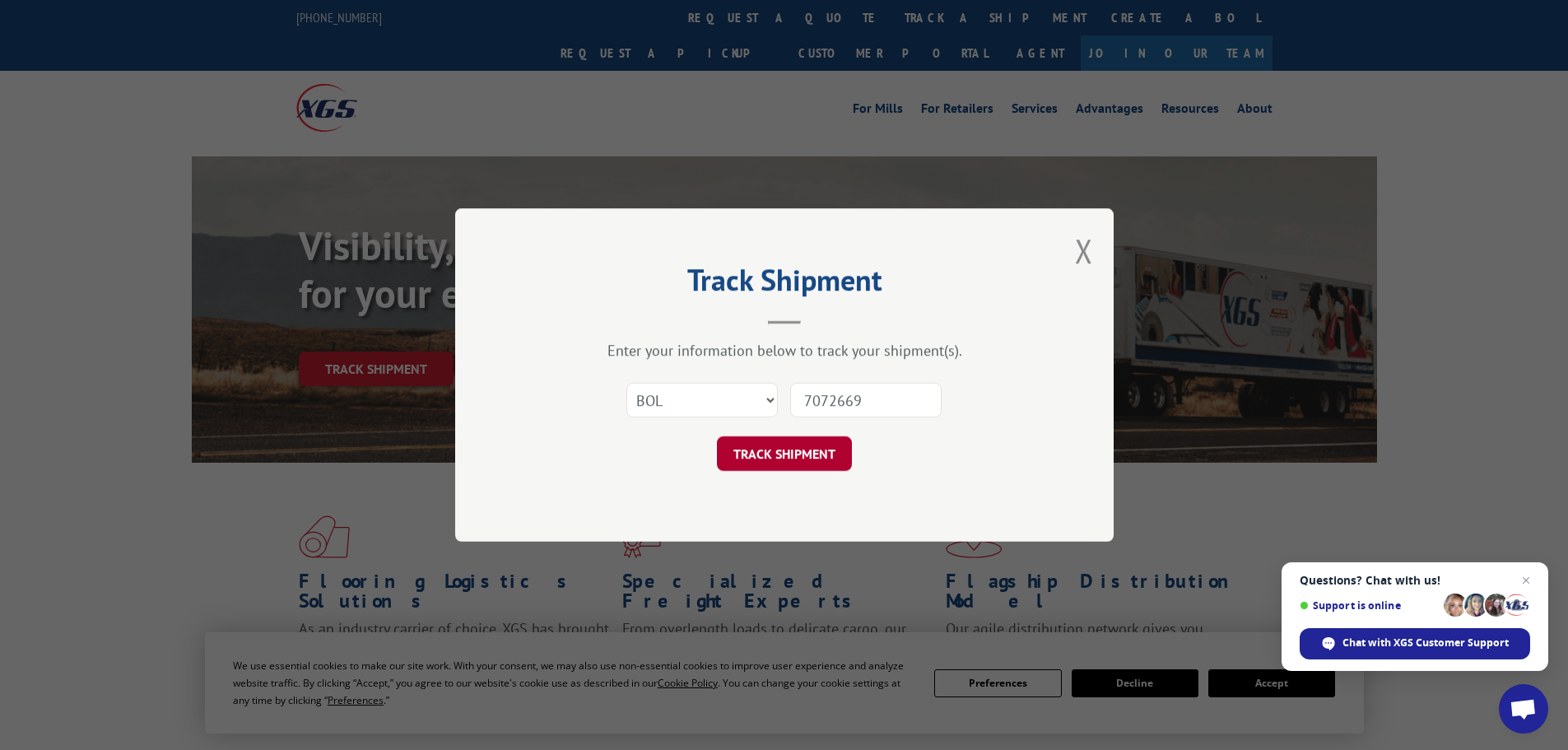
type input "7072669"
click at [798, 453] on button "TRACK SHIPMENT" at bounding box center [784, 454] width 135 height 35
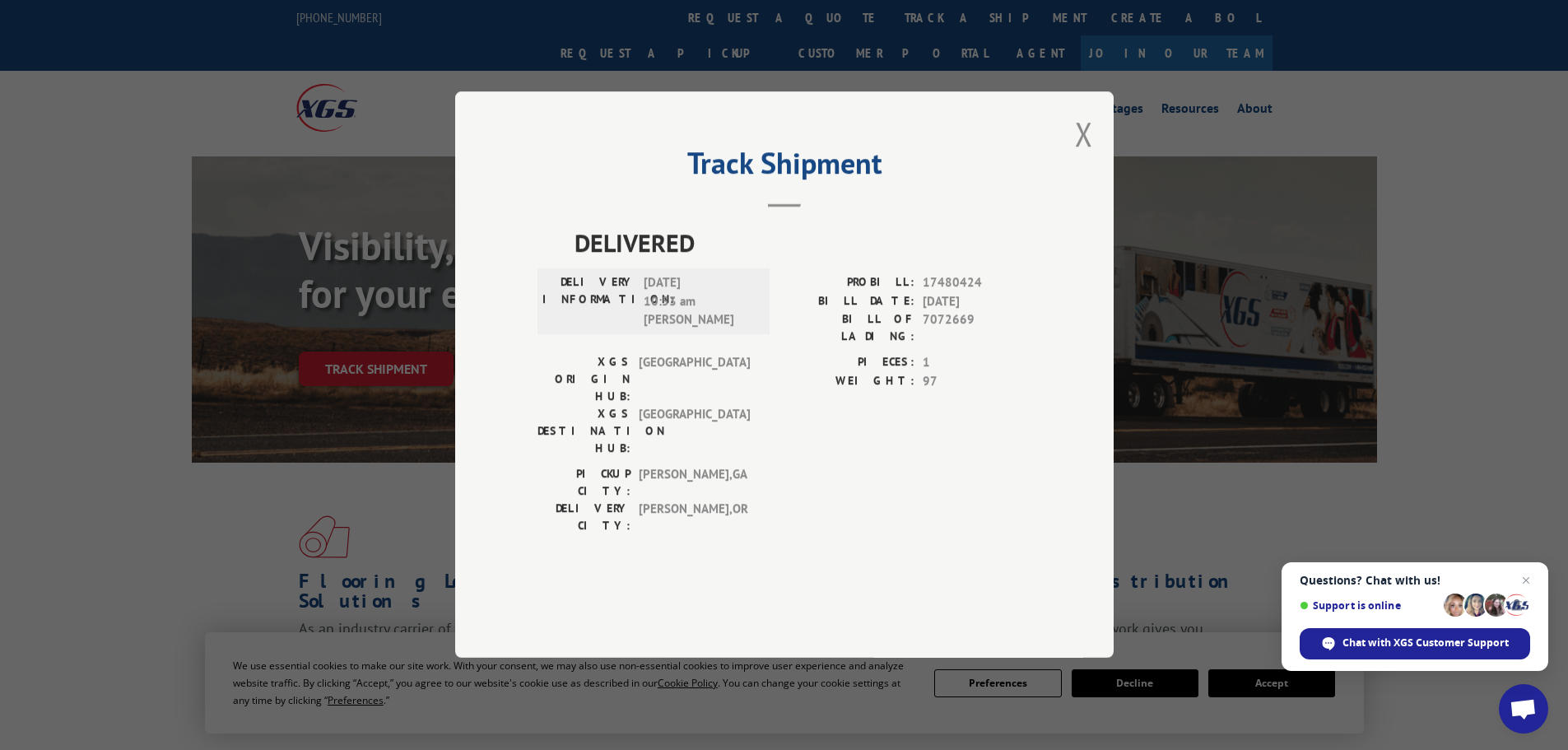
click at [1093, 173] on div "Track Shipment DELIVERED DELIVERY INFORMATION: [DATE] 10:53 am [PERSON_NAME]: 1…" at bounding box center [784, 374] width 659 height 566
click at [1083, 156] on button "Close modal" at bounding box center [1084, 134] width 18 height 44
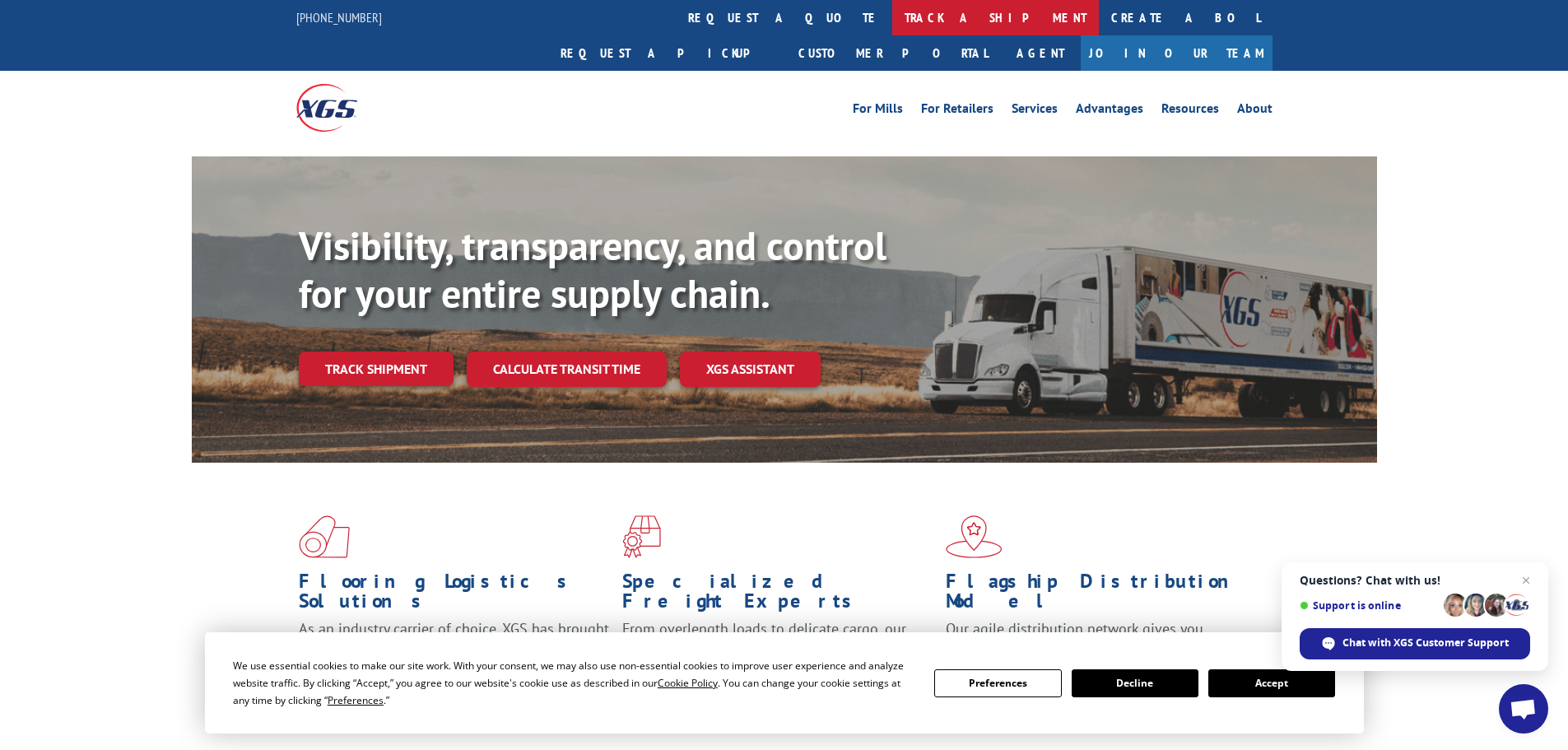
click at [892, 19] on link "track a shipment" at bounding box center [995, 17] width 206 height 35
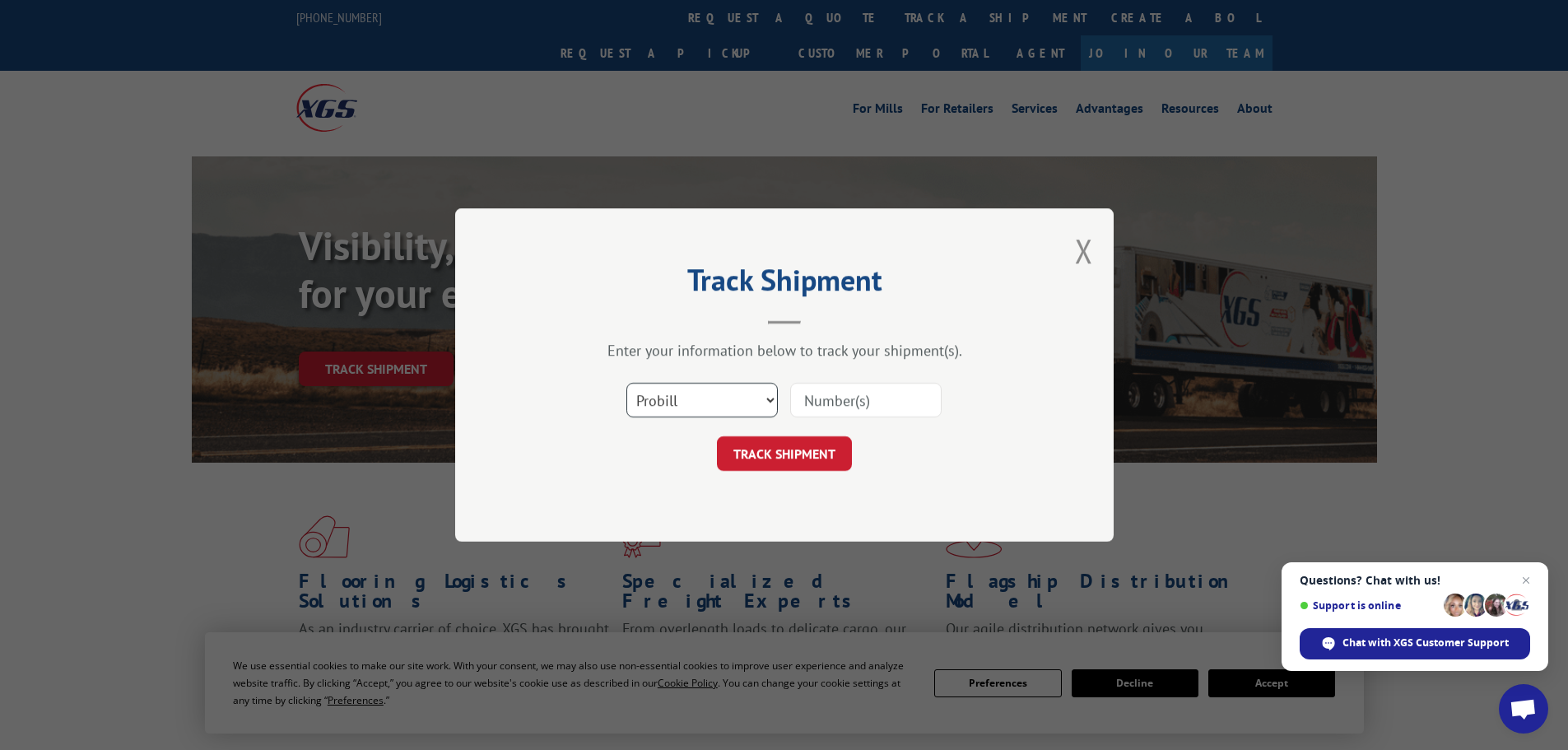
click at [698, 413] on select "Select category... Probill BOL PO" at bounding box center [701, 400] width 151 height 35
select select "bol"
click at [626, 383] on select "Select category... Probill BOL PO" at bounding box center [701, 400] width 151 height 35
click at [810, 408] on input at bounding box center [866, 400] width 151 height 35
paste input "5590605"
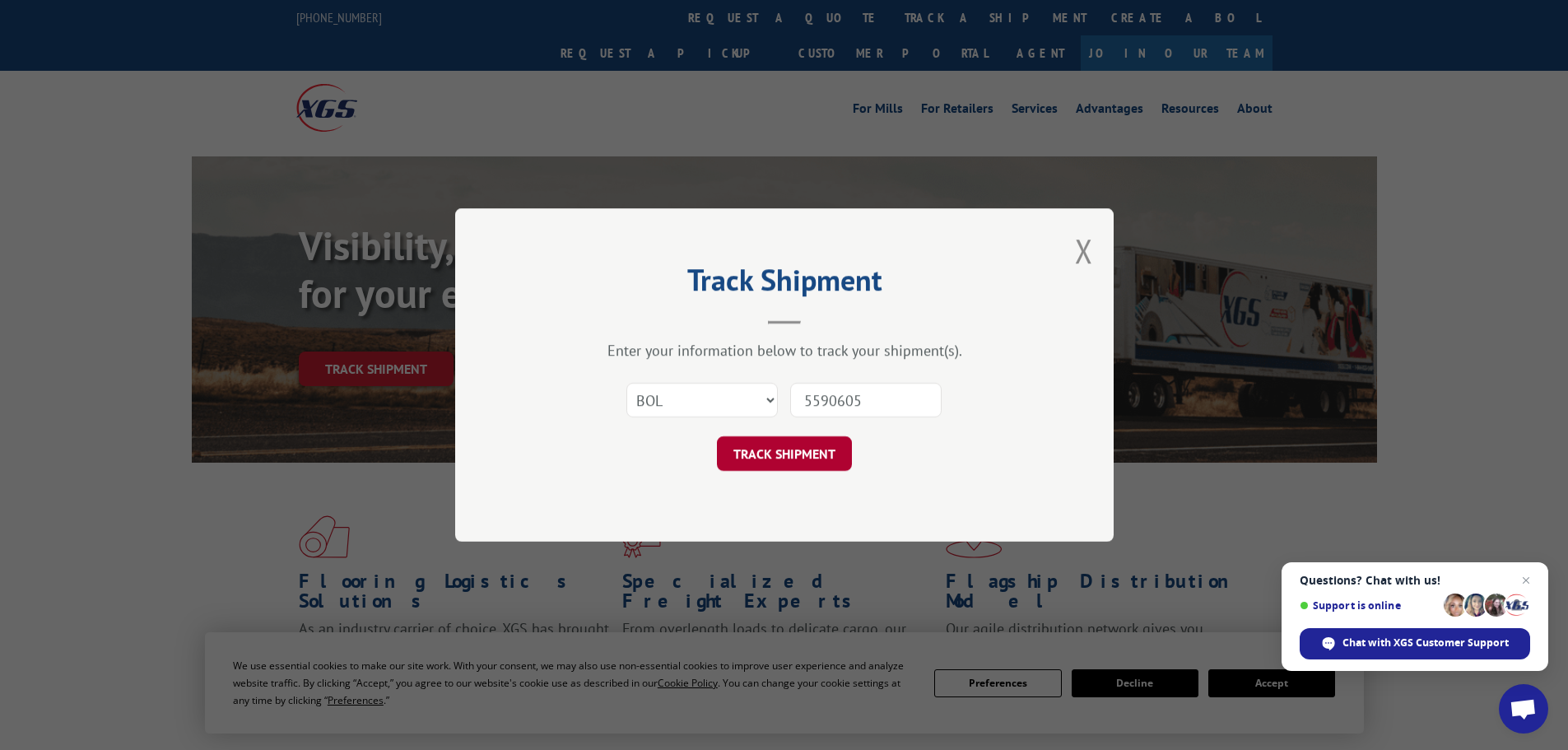
type input "5590605"
click at [814, 460] on button "TRACK SHIPMENT" at bounding box center [784, 454] width 135 height 35
